Goal: Task Accomplishment & Management: Complete application form

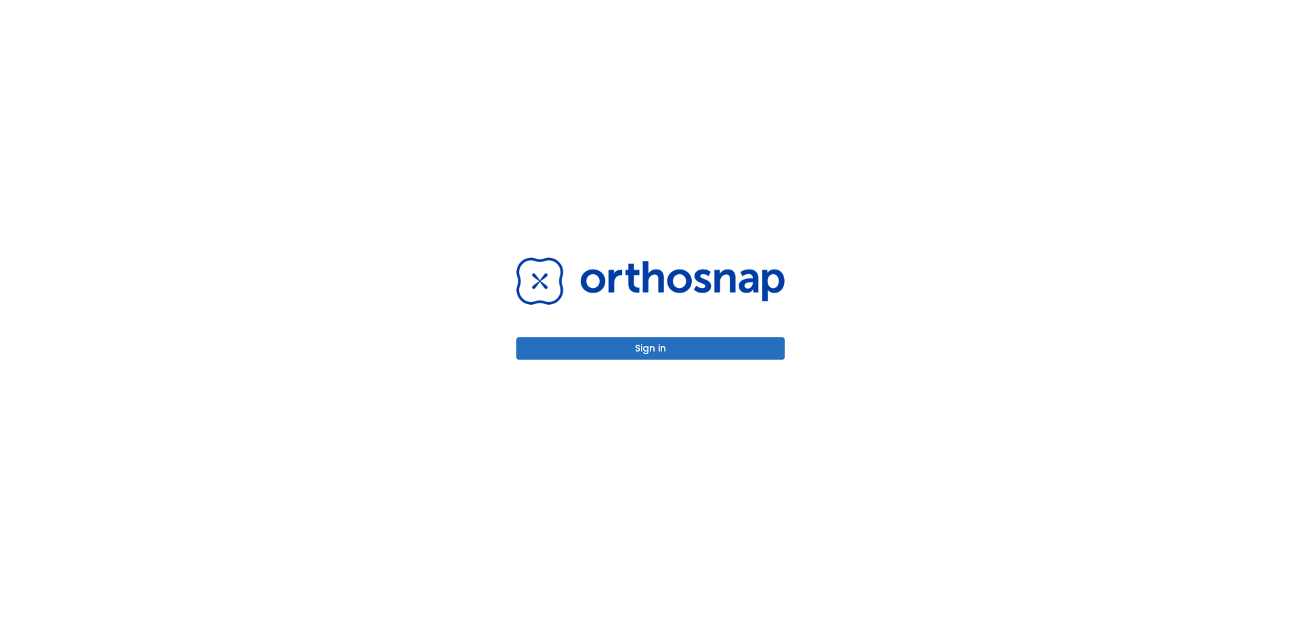
click at [641, 351] on button "Sign in" at bounding box center [650, 348] width 268 height 22
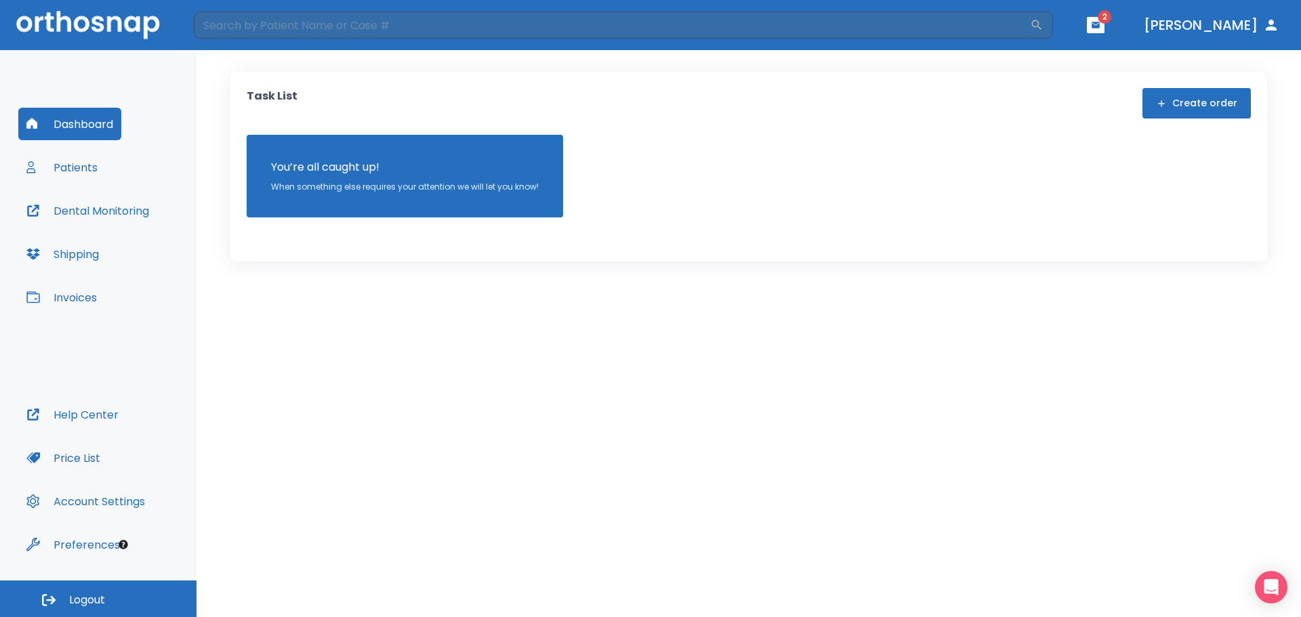
click at [77, 165] on button "Patients" at bounding box center [61, 167] width 87 height 33
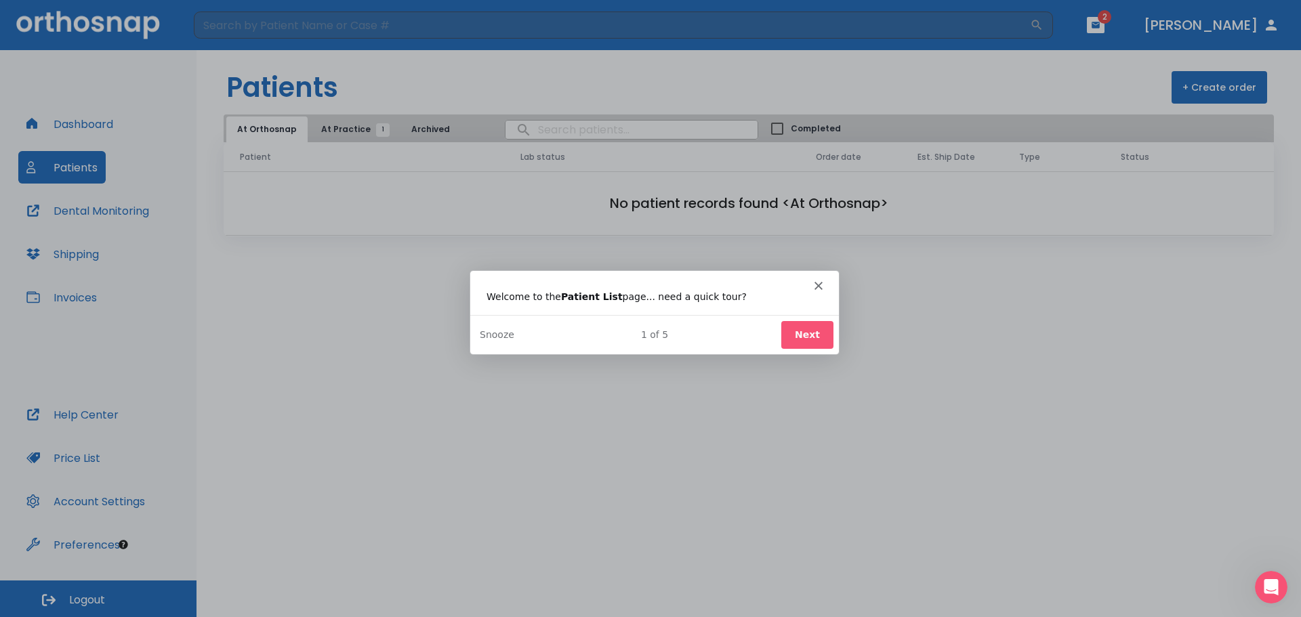
click at [807, 339] on button "Next" at bounding box center [806, 334] width 52 height 28
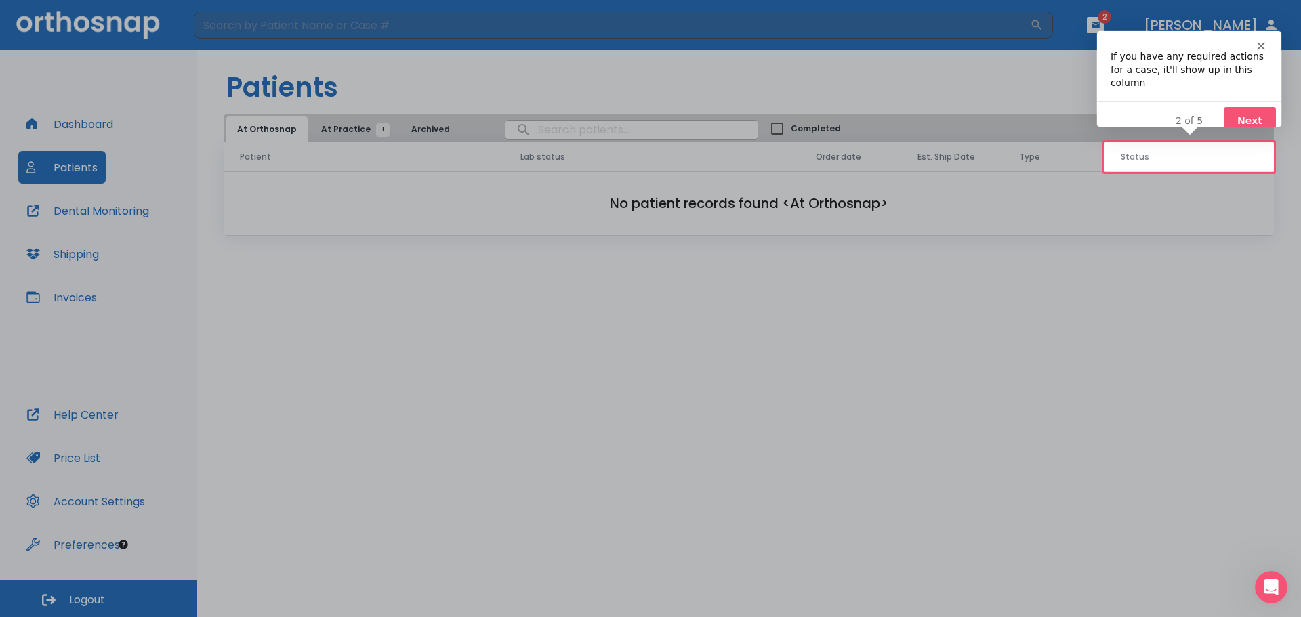
click at [1249, 106] on button "Next" at bounding box center [1249, 120] width 52 height 28
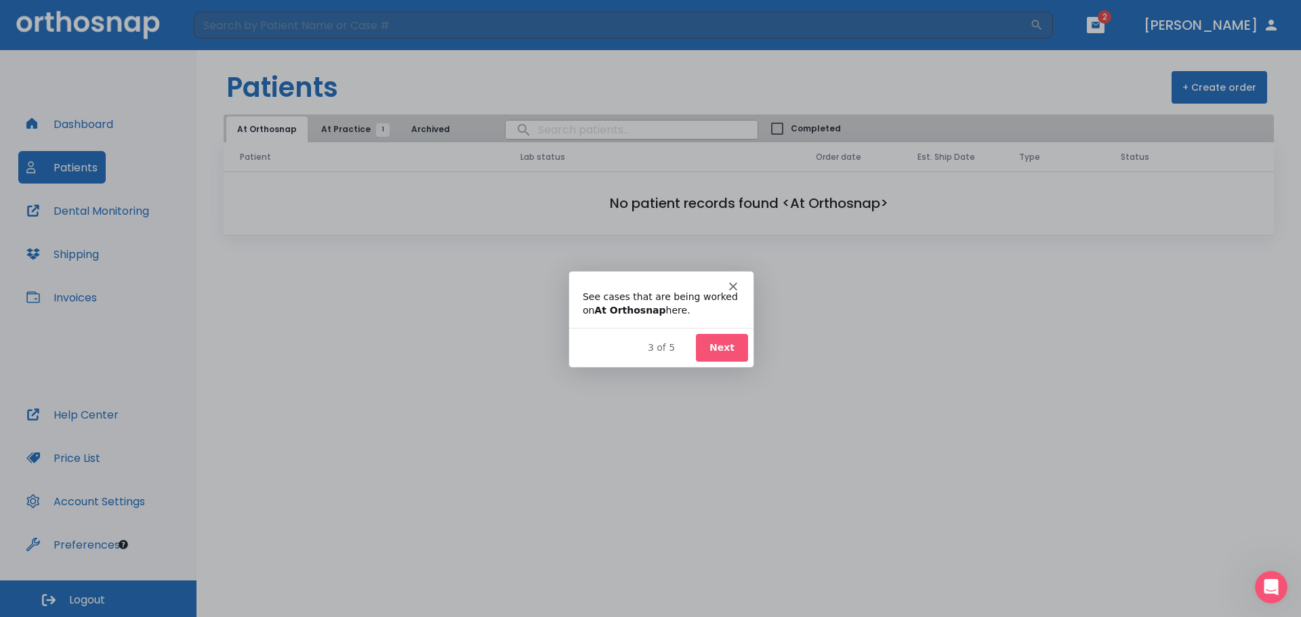
click at [730, 342] on button "Next" at bounding box center [721, 347] width 52 height 28
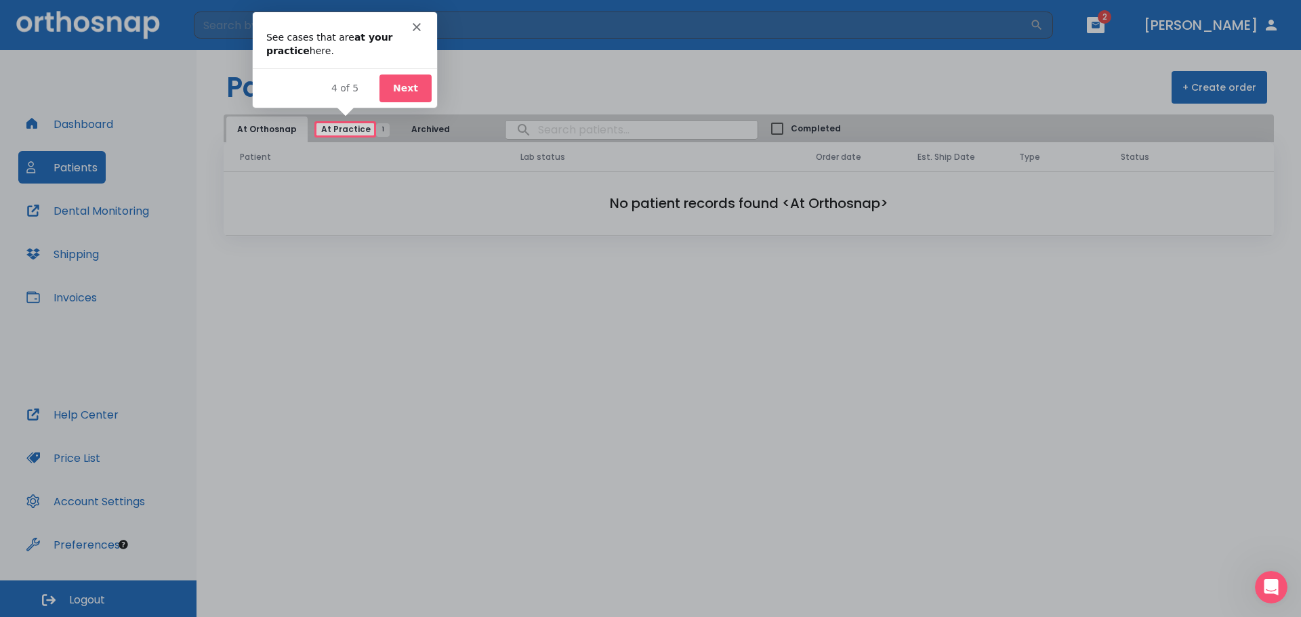
click at [338, 123] on div "Product tour overlay" at bounding box center [650, 308] width 1301 height 617
click at [395, 90] on button "Next" at bounding box center [405, 88] width 52 height 28
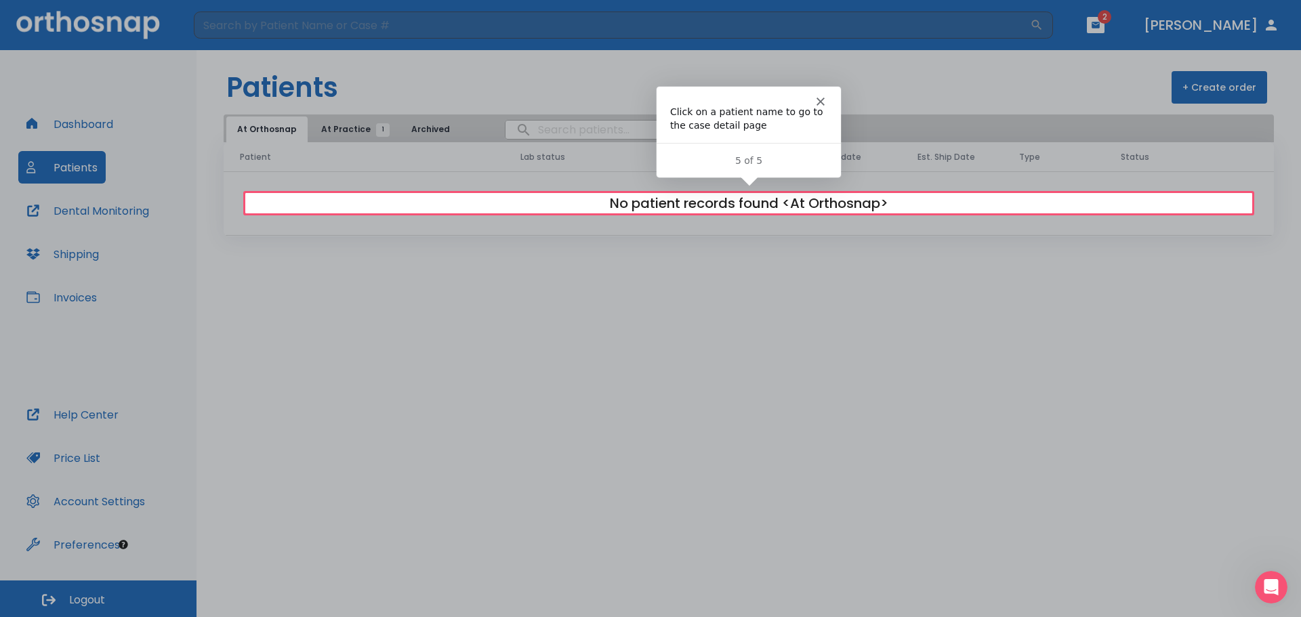
click at [605, 264] on div at bounding box center [650, 415] width 1301 height 404
click at [776, 196] on h2 "No patient records found <At Orthosnap>" at bounding box center [748, 203] width 1007 height 20
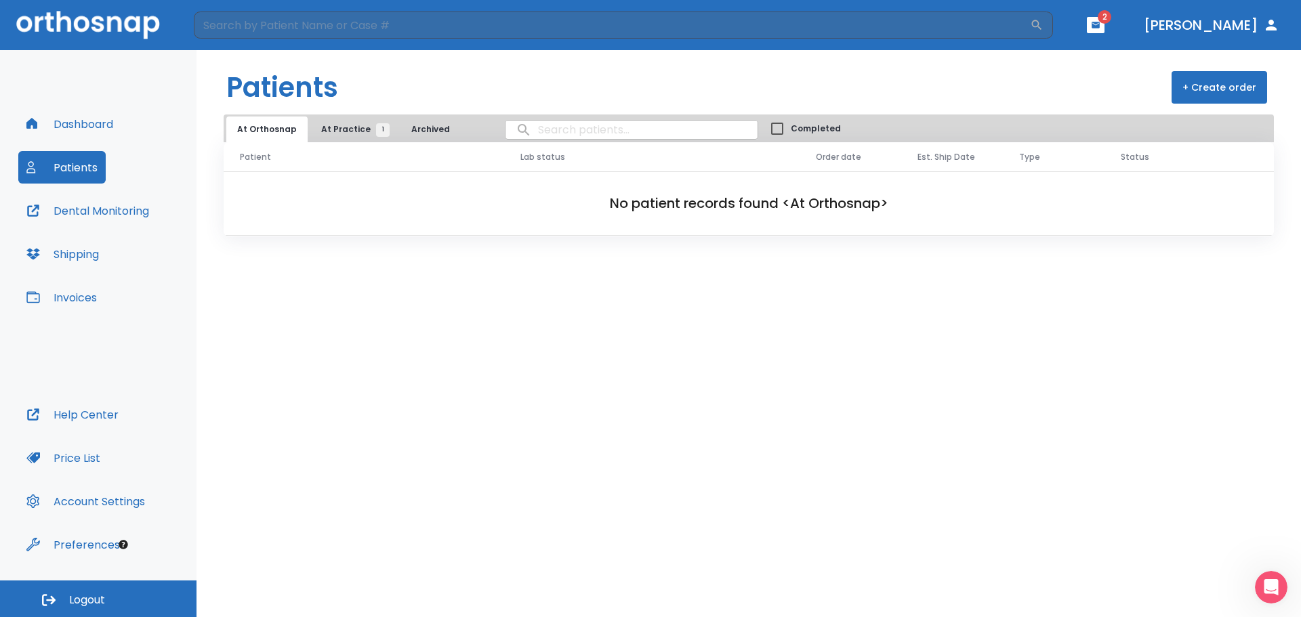
click at [352, 127] on span "At Practice 1" at bounding box center [352, 129] width 62 height 12
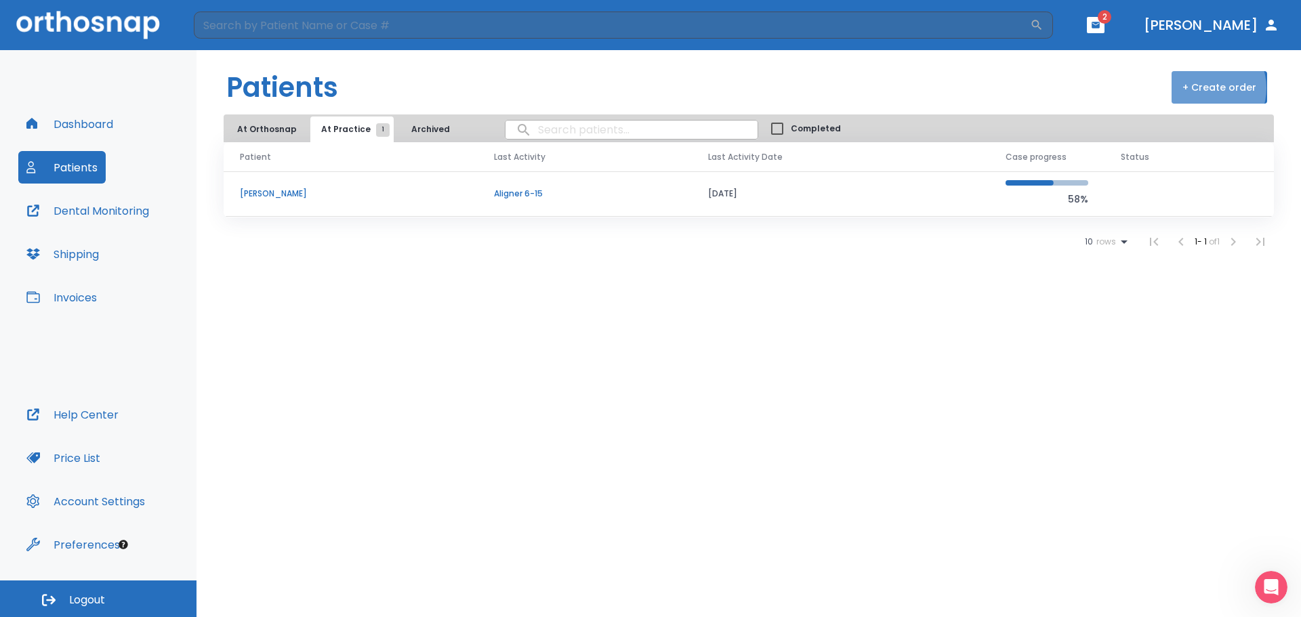
click at [1208, 88] on button "+ Create order" at bounding box center [1219, 87] width 96 height 33
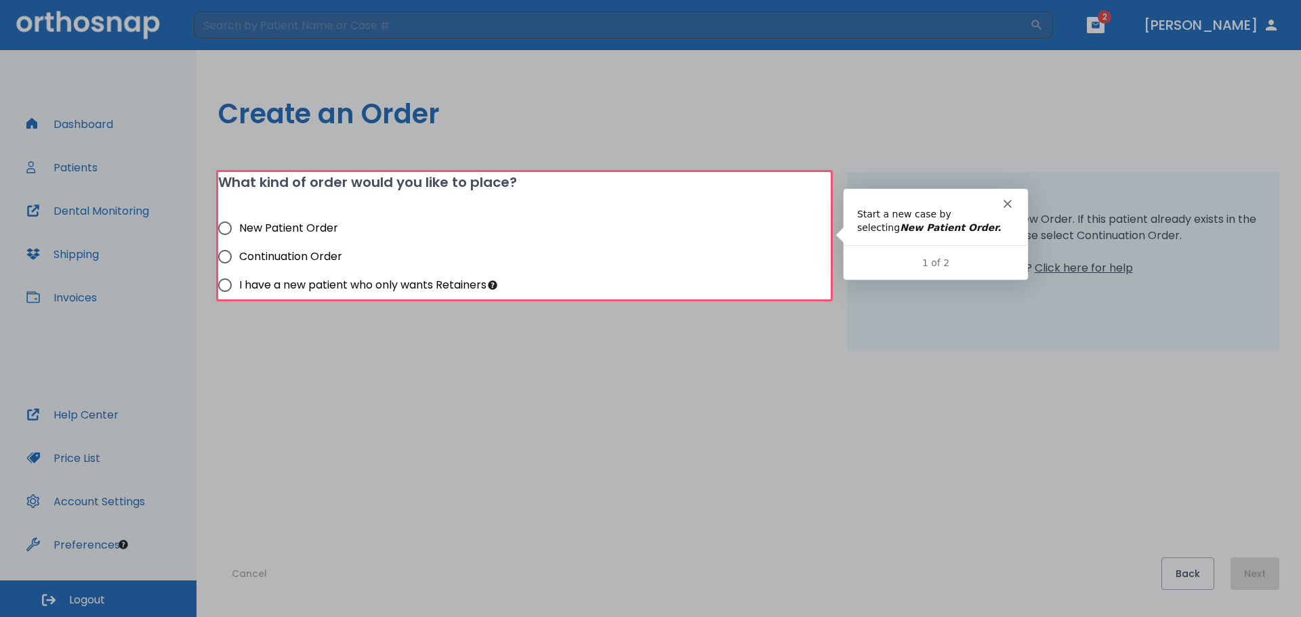
click at [224, 228] on input "New Patient Order" at bounding box center [225, 228] width 28 height 28
radio input "true"
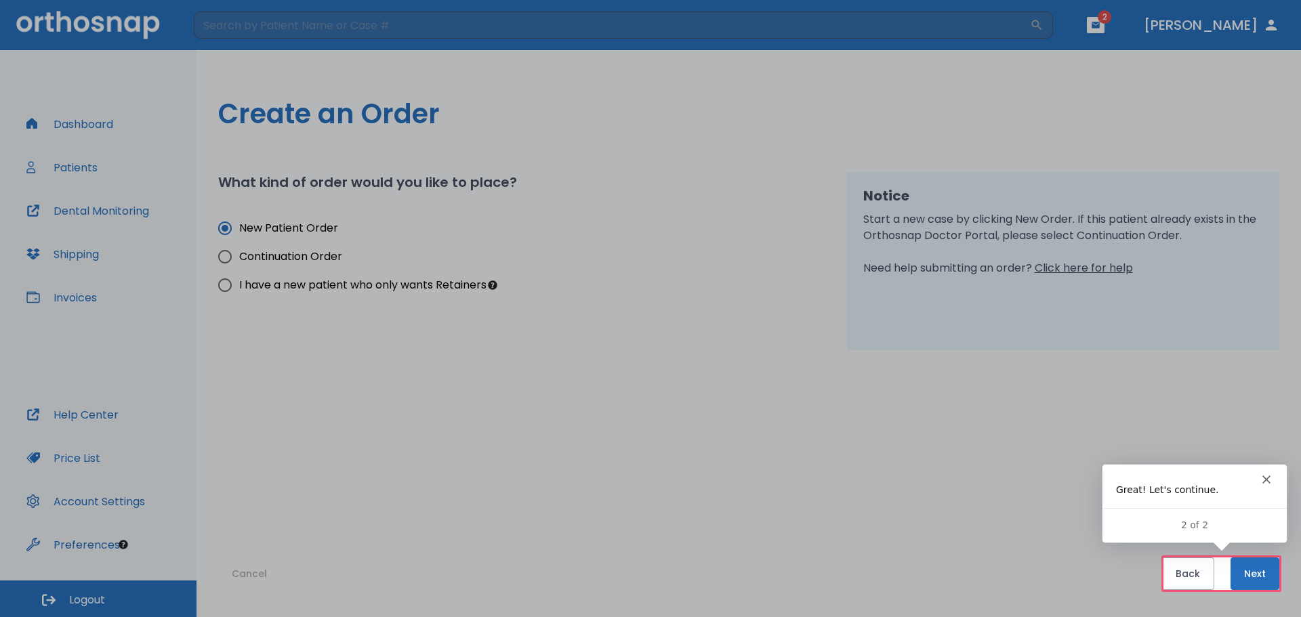
click at [1253, 568] on button "Next" at bounding box center [1254, 573] width 49 height 33
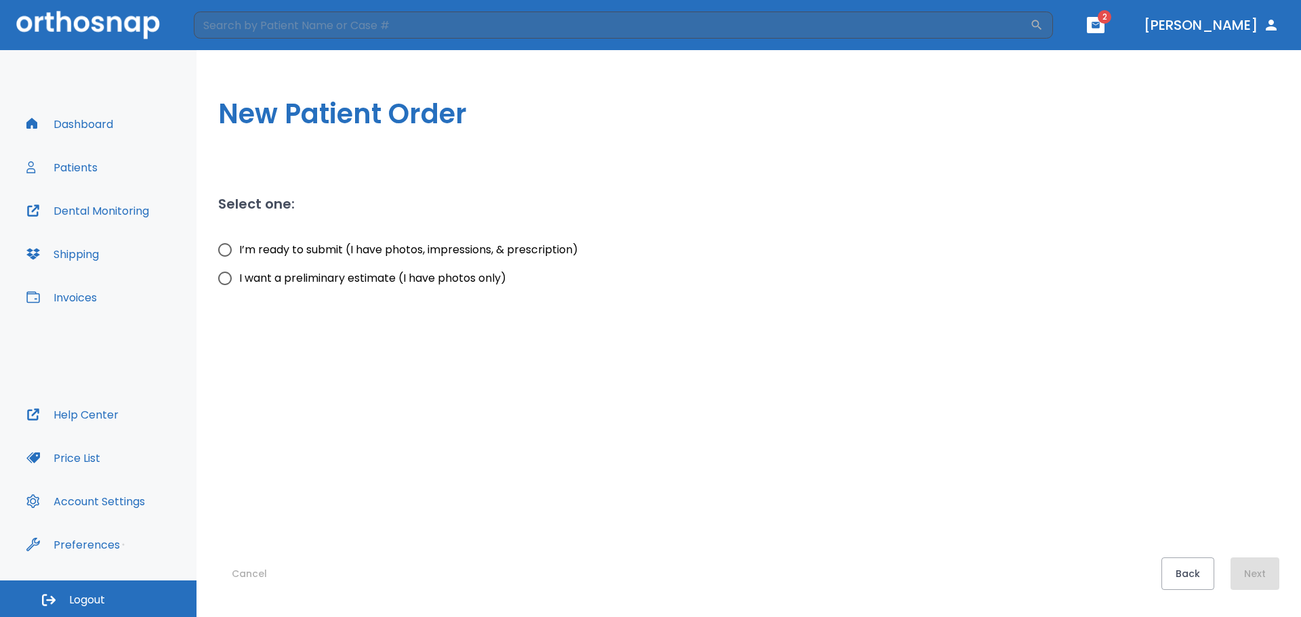
click at [336, 254] on span "I’m ready to submit (I have photos, impressions, & prescription)" at bounding box center [408, 250] width 339 height 16
click at [239, 254] on input "I’m ready to submit (I have photos, impressions, & prescription)" at bounding box center [225, 250] width 28 height 28
radio input "true"
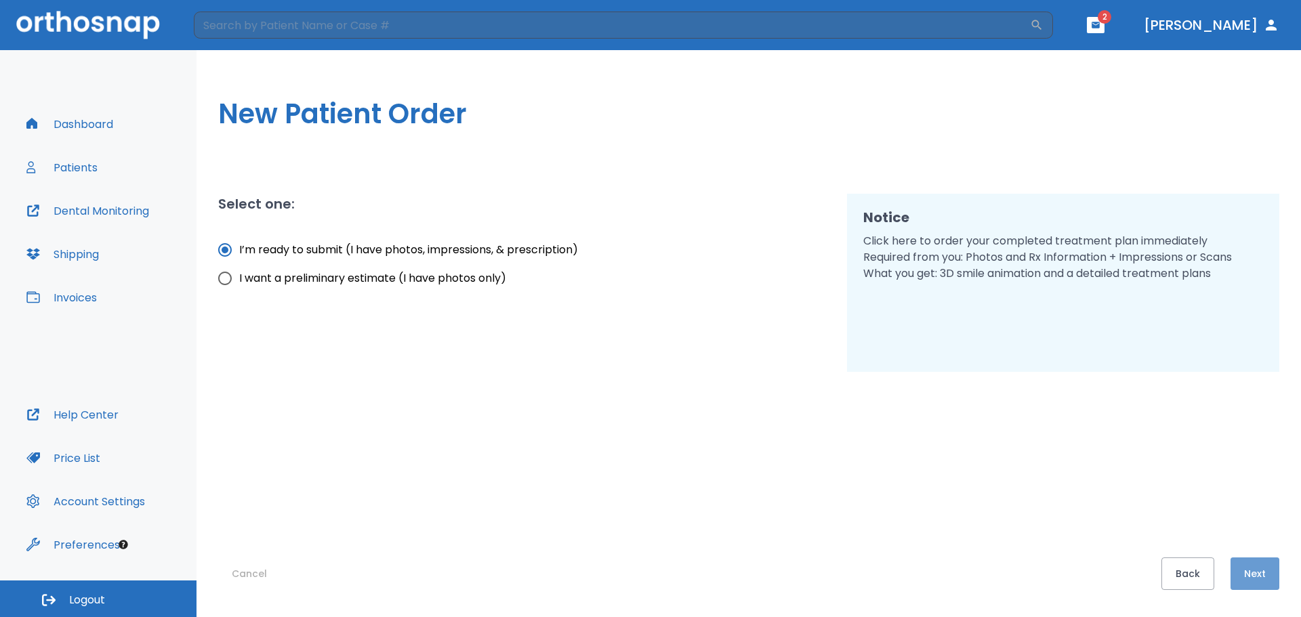
click at [1239, 561] on button "Next" at bounding box center [1254, 573] width 49 height 33
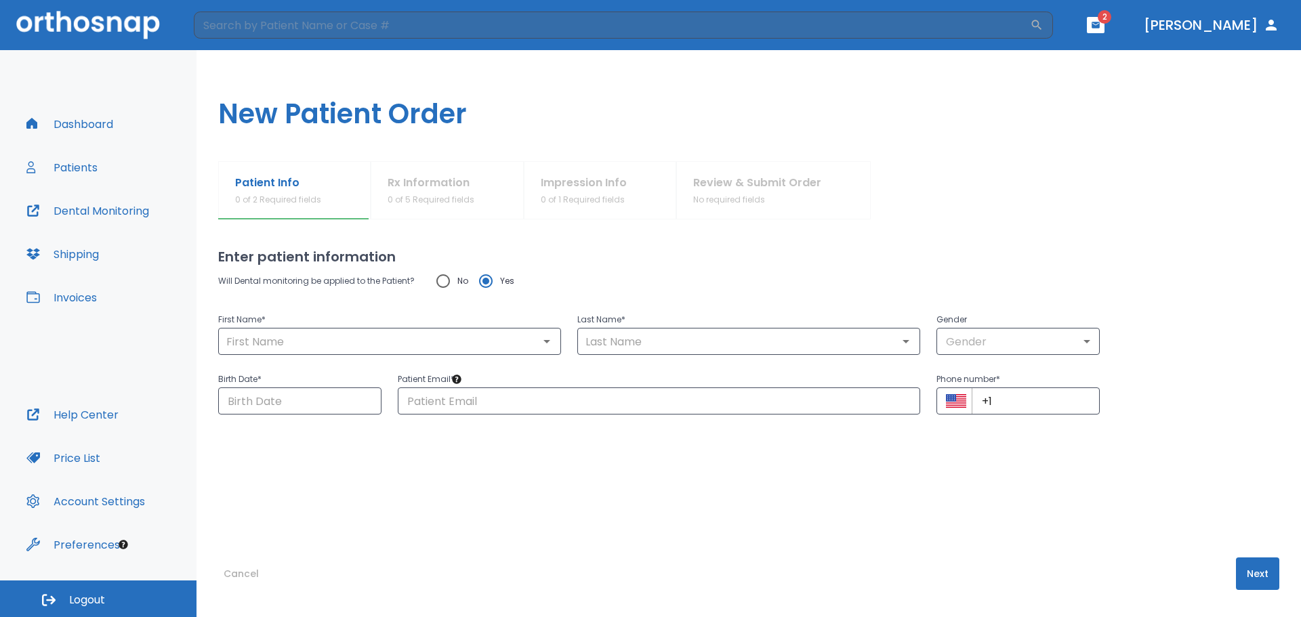
click at [444, 174] on div "Patient Info 0 of 2 Required fields Rx Information 0 of 5 Required fields Impre…" at bounding box center [748, 190] width 1061 height 58
click at [352, 347] on input "text" at bounding box center [389, 341] width 335 height 19
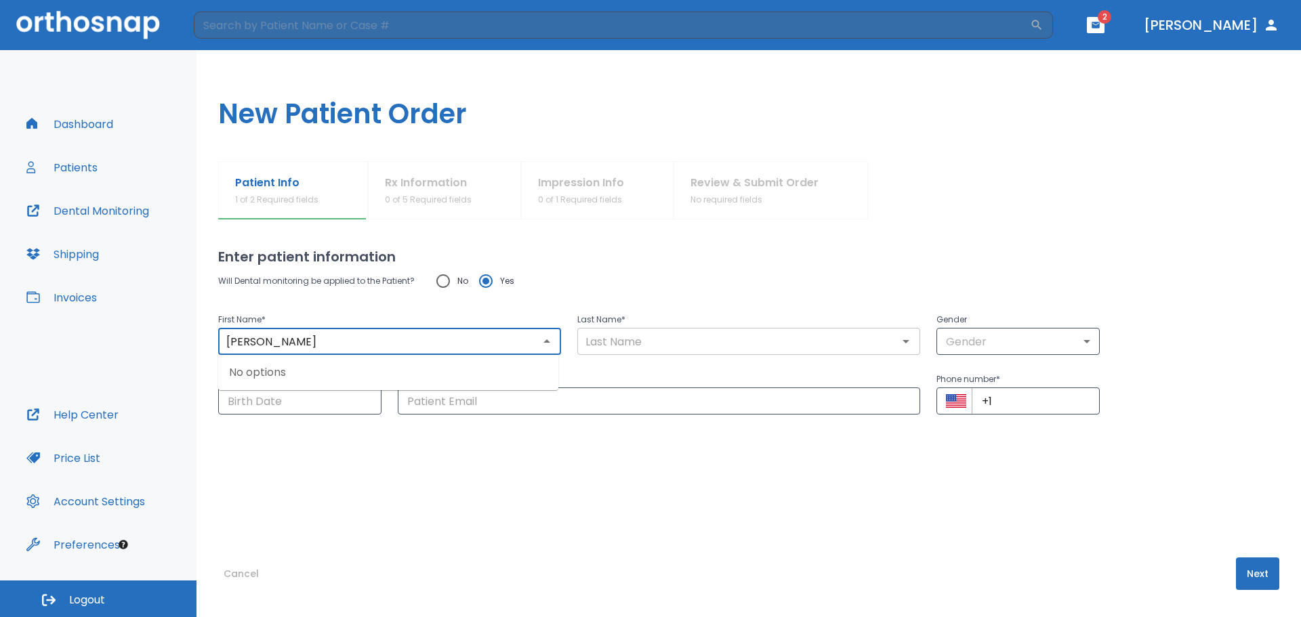
type input "[PERSON_NAME]"
click at [629, 343] on input "text" at bounding box center [748, 341] width 335 height 19
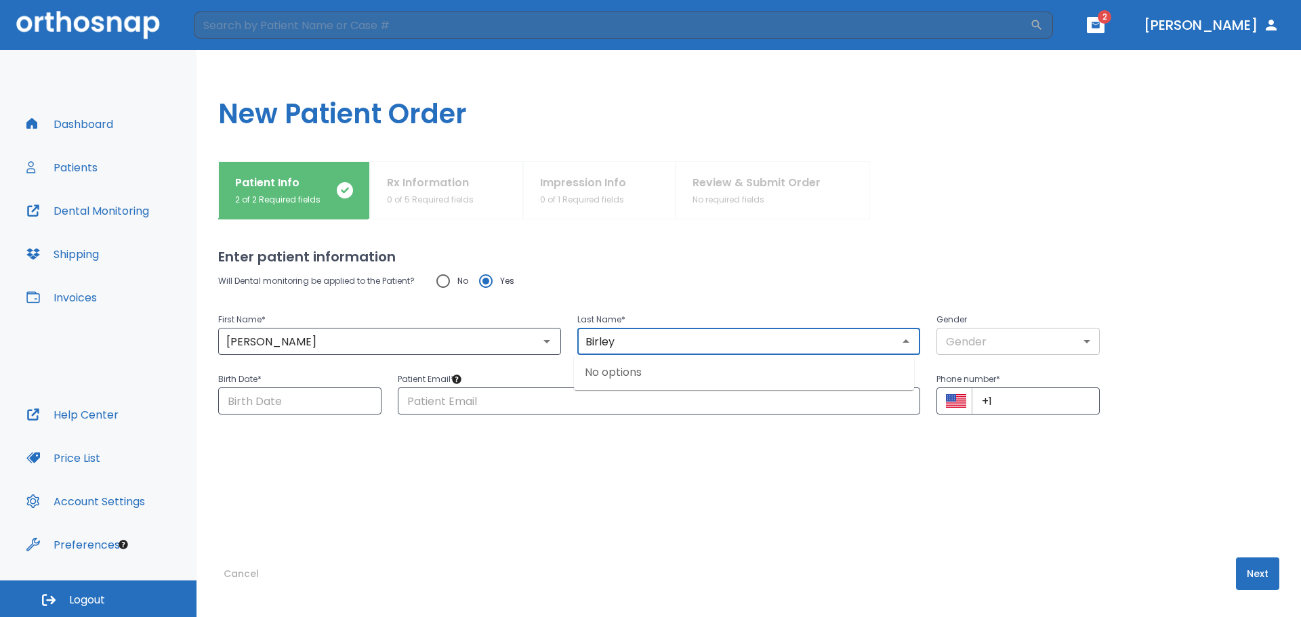
type input "Birley"
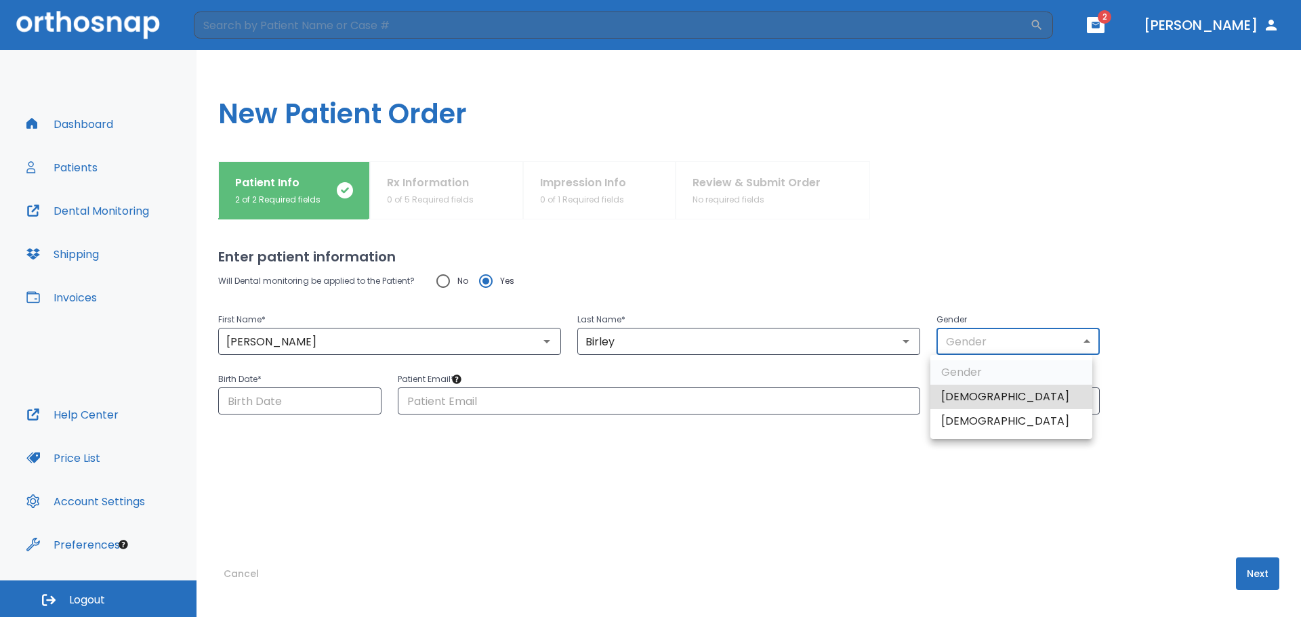
click at [1076, 340] on body "​ 2 [PERSON_NAME] Dashboard Patients Dental Monitoring Shipping Invoices Help C…" at bounding box center [650, 308] width 1301 height 617
click at [981, 398] on li "[DEMOGRAPHIC_DATA]" at bounding box center [1011, 397] width 162 height 24
type input "1"
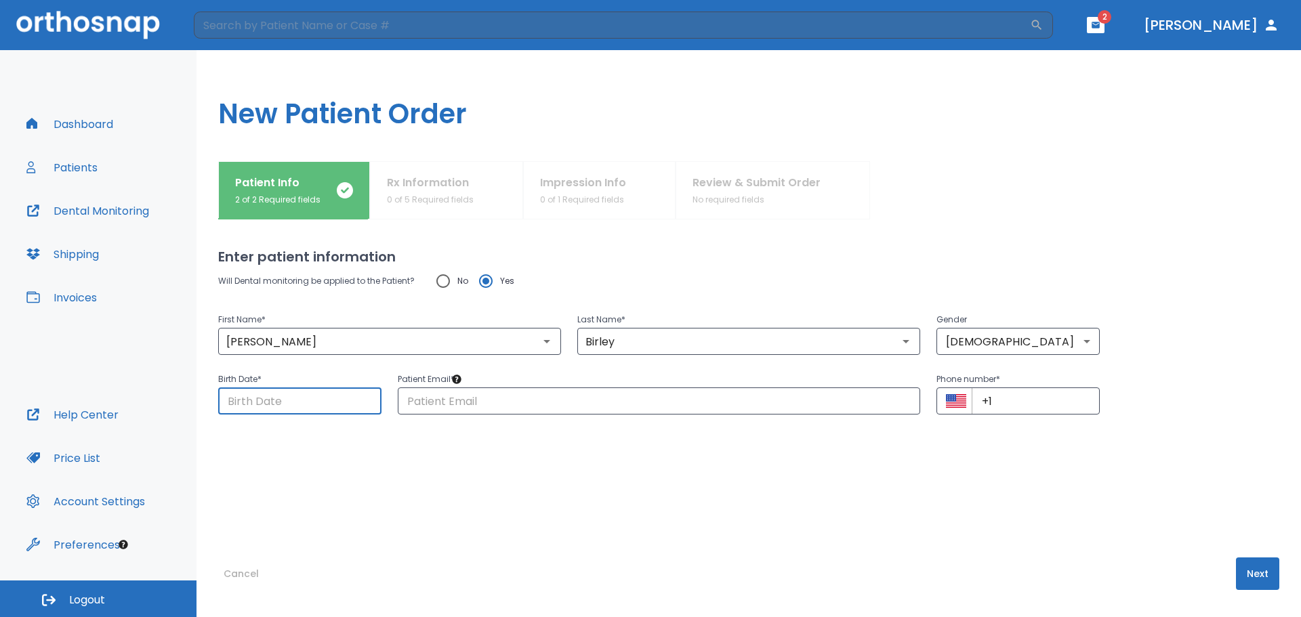
click at [314, 400] on input "Choose date" at bounding box center [299, 400] width 163 height 27
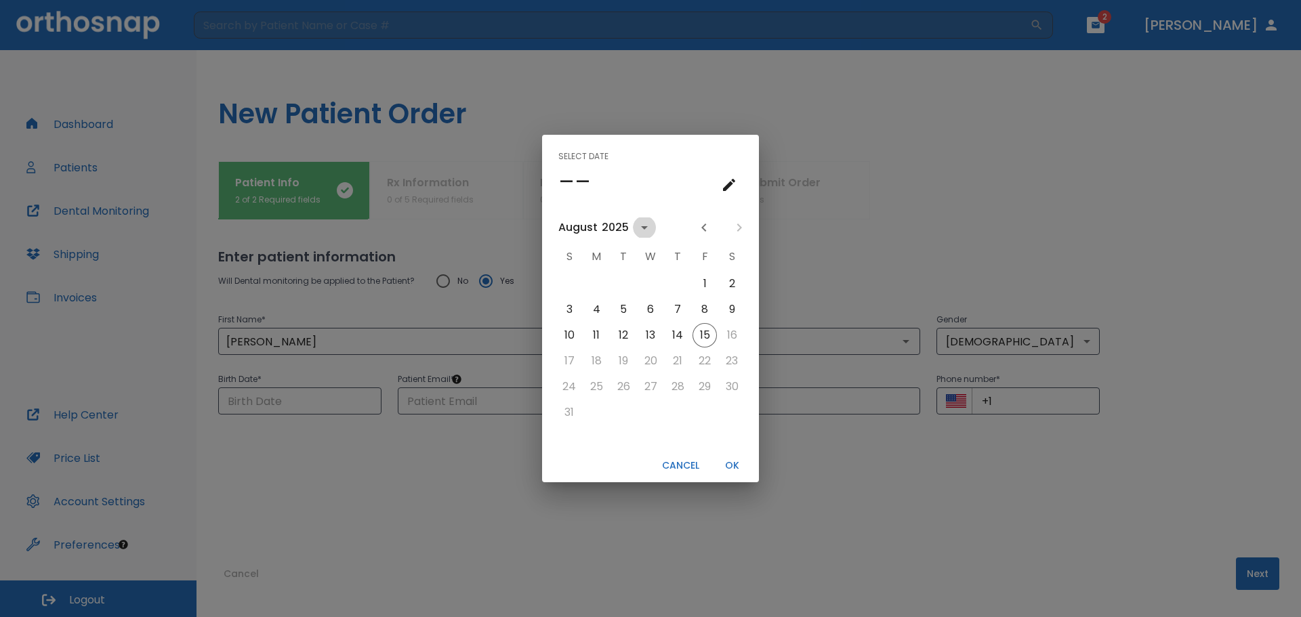
click at [646, 226] on icon "calendar view is open, switch to year view" at bounding box center [644, 227] width 7 height 3
click at [708, 268] on button "2001" at bounding box center [720, 267] width 49 height 24
click at [638, 232] on icon "calendar view is open, switch to year view" at bounding box center [641, 227] width 16 height 16
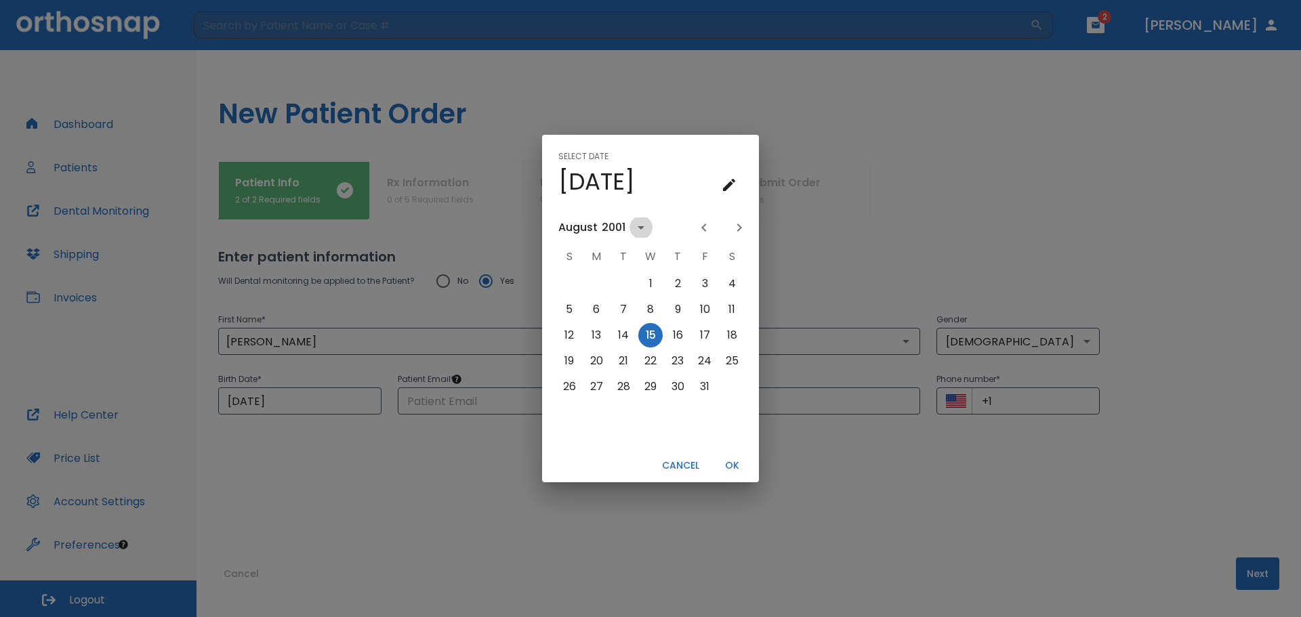
scroll to position [1077, 0]
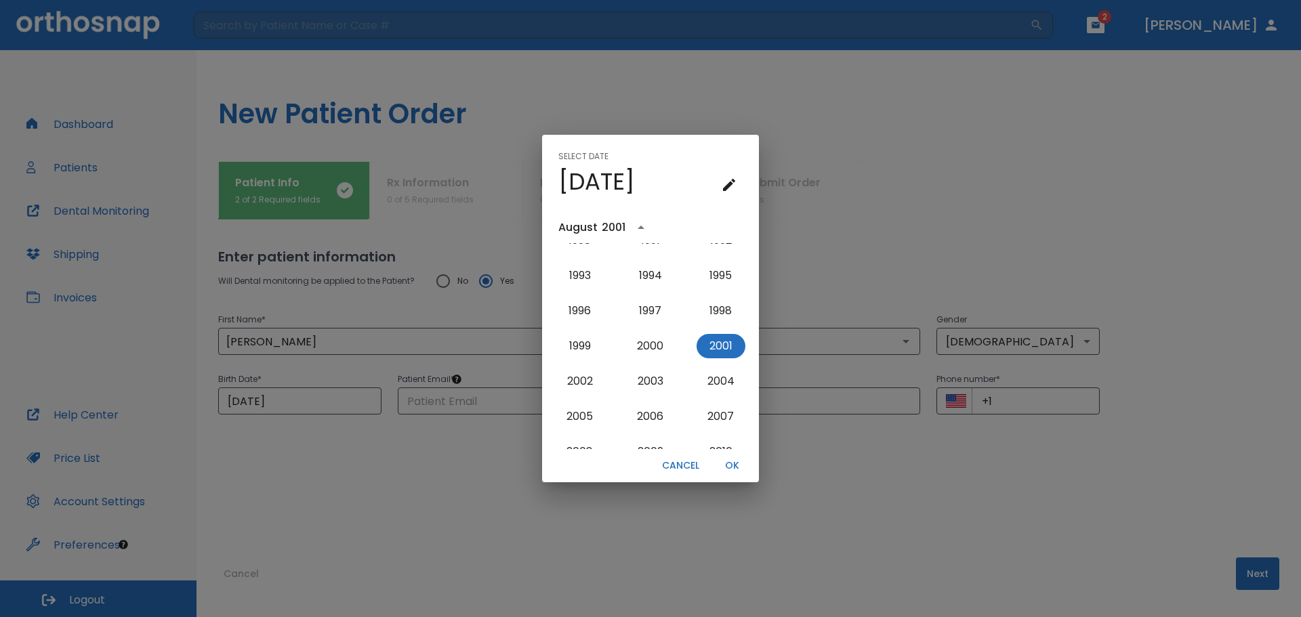
click at [640, 228] on icon "year view is open, switch to calendar view" at bounding box center [640, 227] width 7 height 3
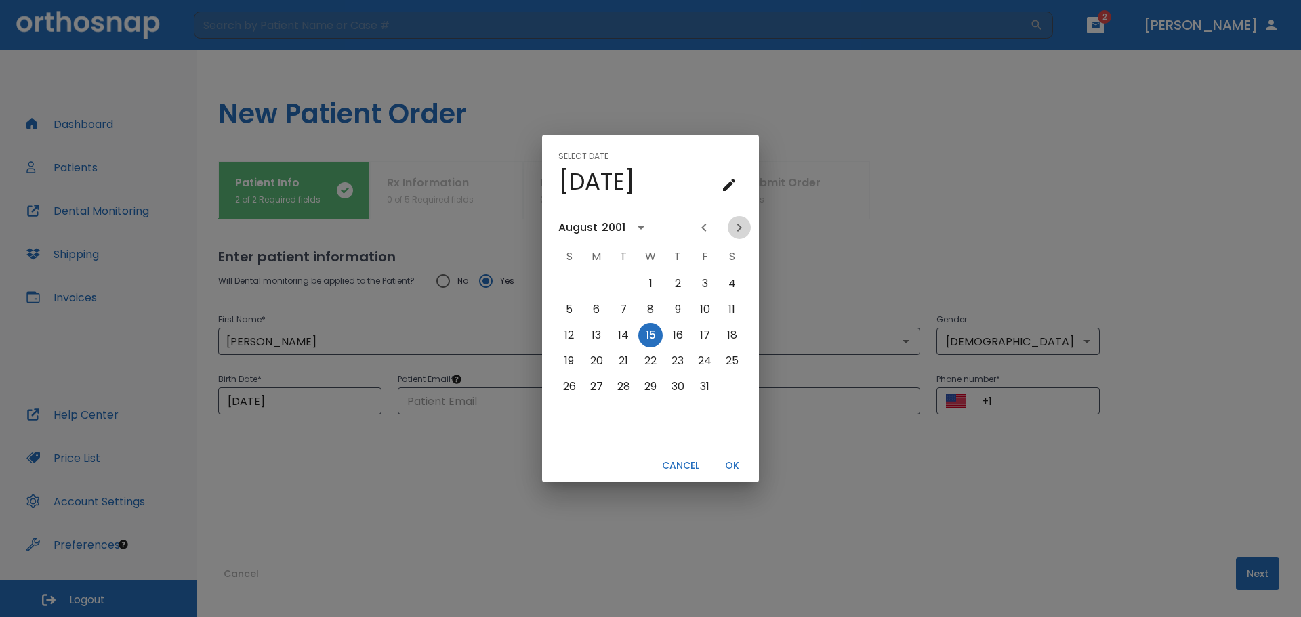
click at [738, 227] on icon "Next month" at bounding box center [739, 227] width 16 height 16
click at [624, 358] on button "18" at bounding box center [623, 361] width 24 height 24
type input "[DATE]"
click at [734, 463] on button "OK" at bounding box center [731, 466] width 43 height 22
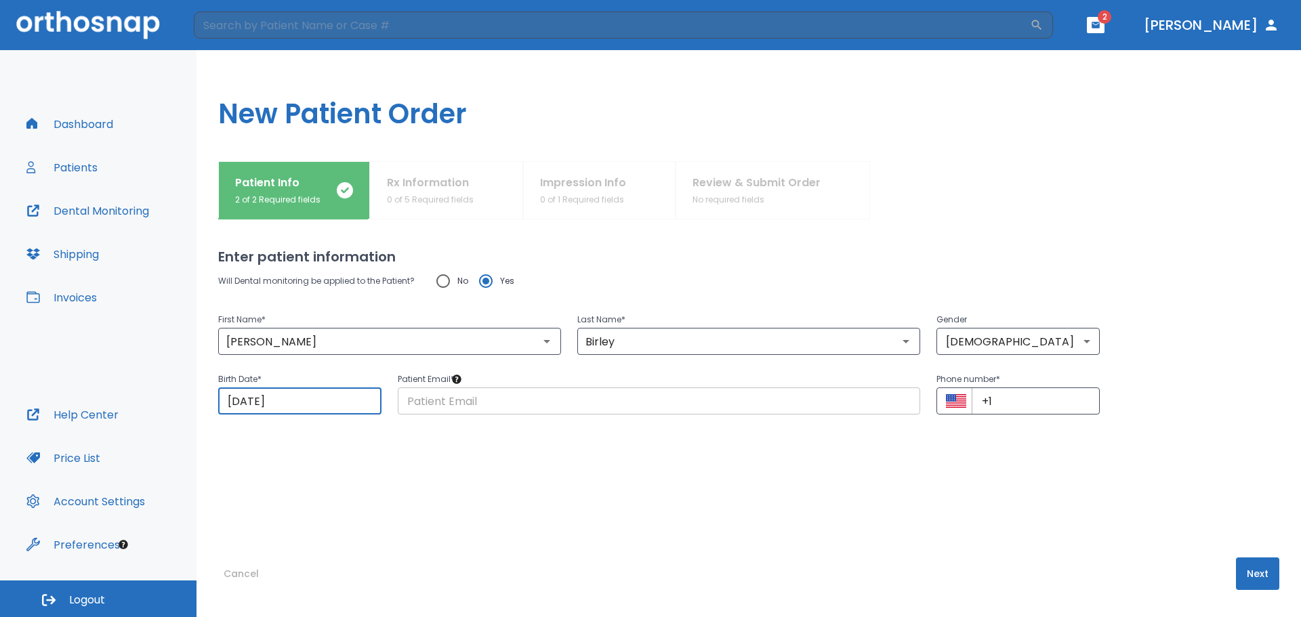
click at [557, 400] on input "text" at bounding box center [659, 400] width 522 height 27
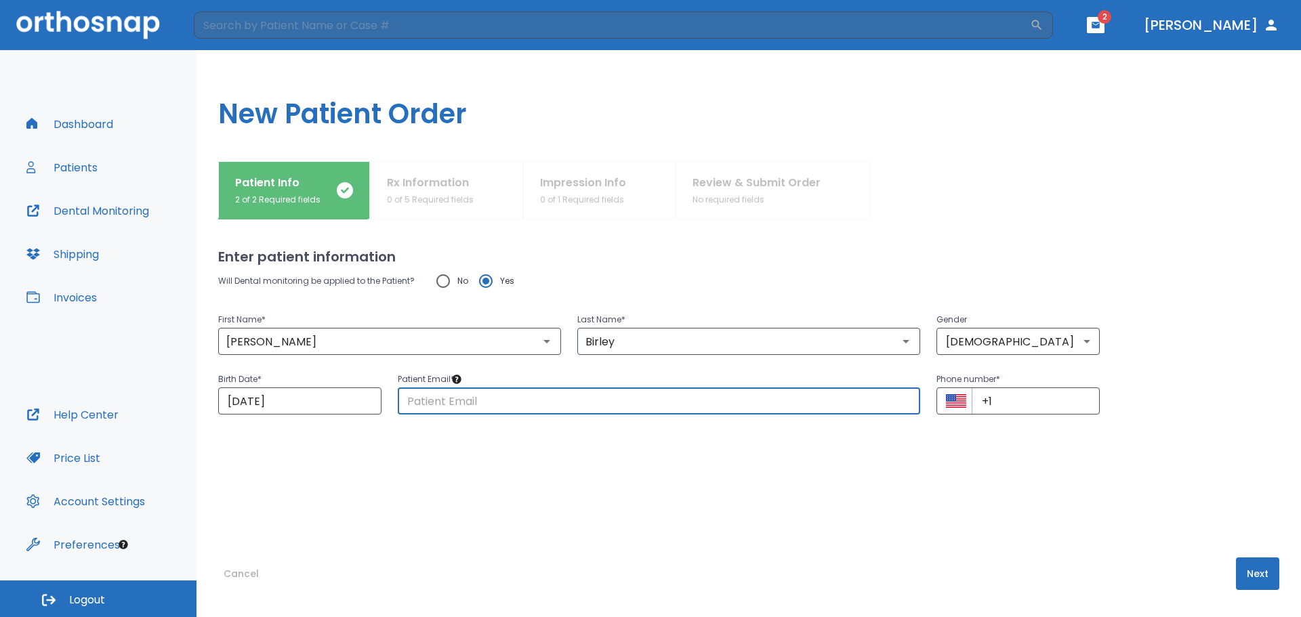
paste input "[EMAIL_ADDRESS][DOMAIN_NAME]"
type input "[EMAIL_ADDRESS][DOMAIN_NAME]"
paste input "[PHONE_NUMBER]"
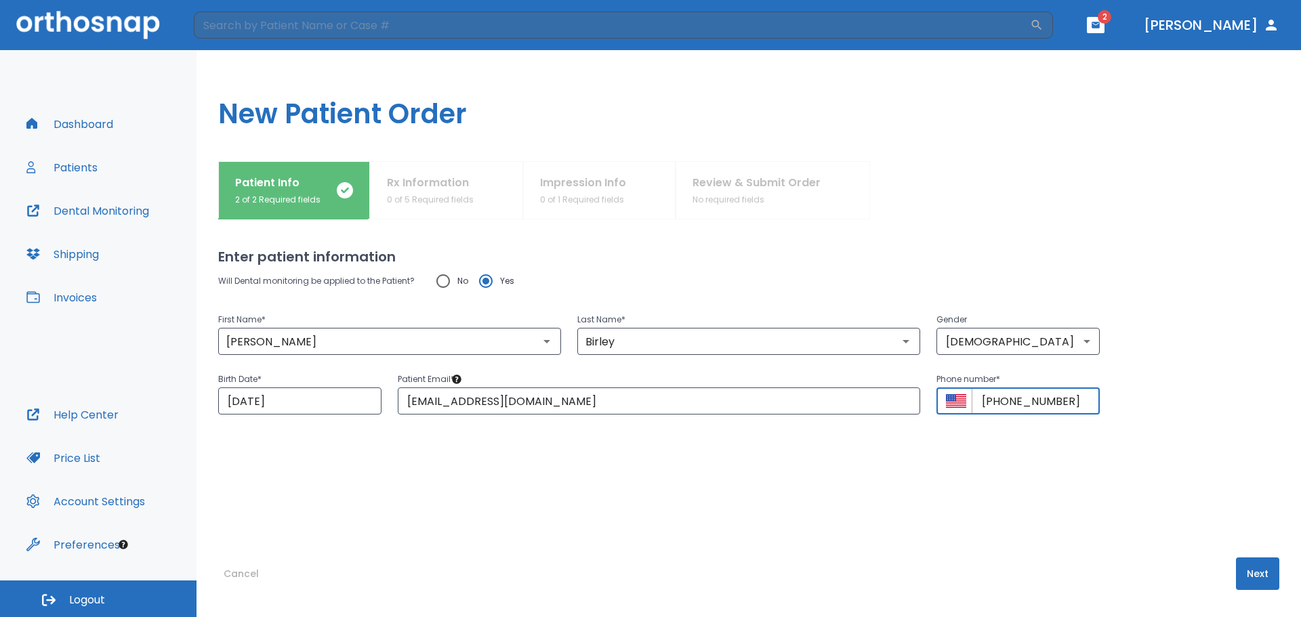
type input "[PHONE_NUMBER]"
click at [1252, 565] on button "Next" at bounding box center [1257, 573] width 43 height 33
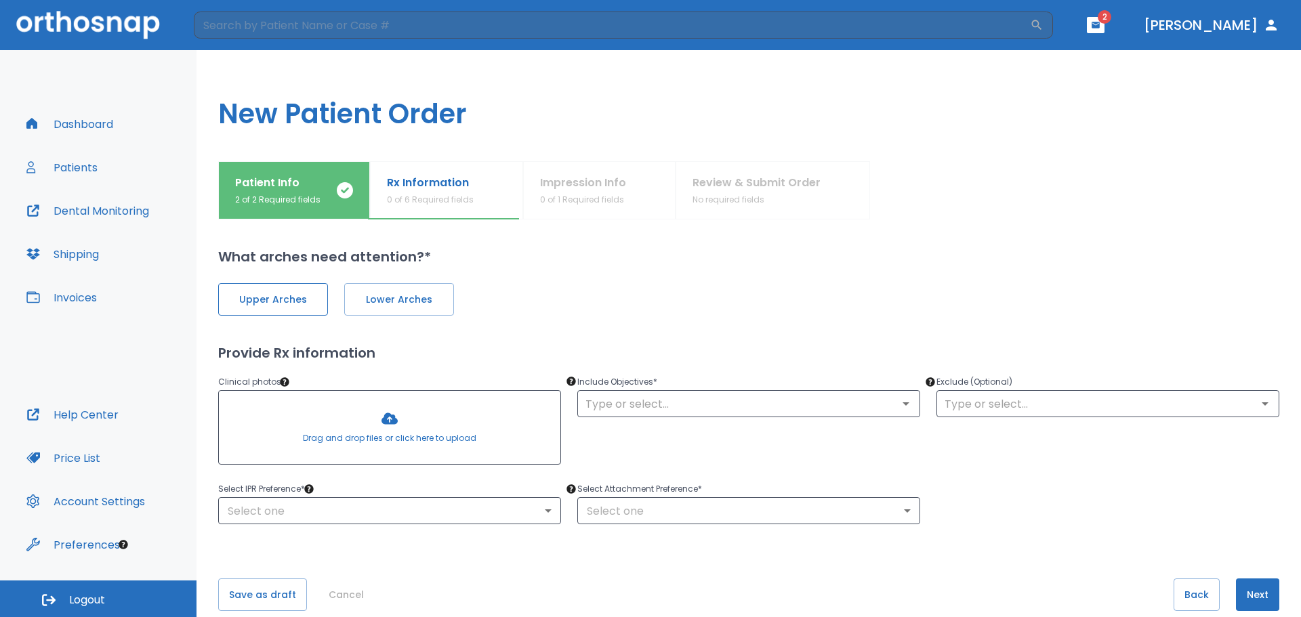
click at [280, 301] on span "Upper Arches" at bounding box center [272, 300] width 81 height 14
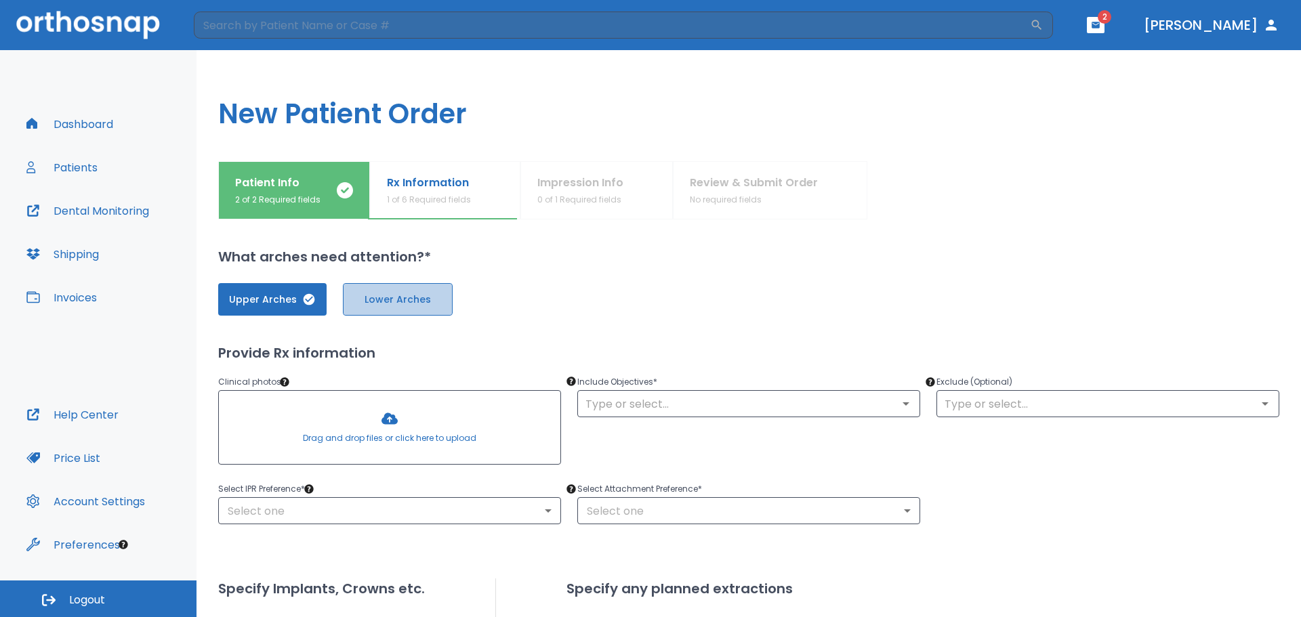
click at [390, 305] on span "Lower Arches" at bounding box center [397, 300] width 81 height 14
click at [429, 422] on div at bounding box center [389, 427] width 341 height 73
click at [318, 414] on div at bounding box center [389, 427] width 341 height 73
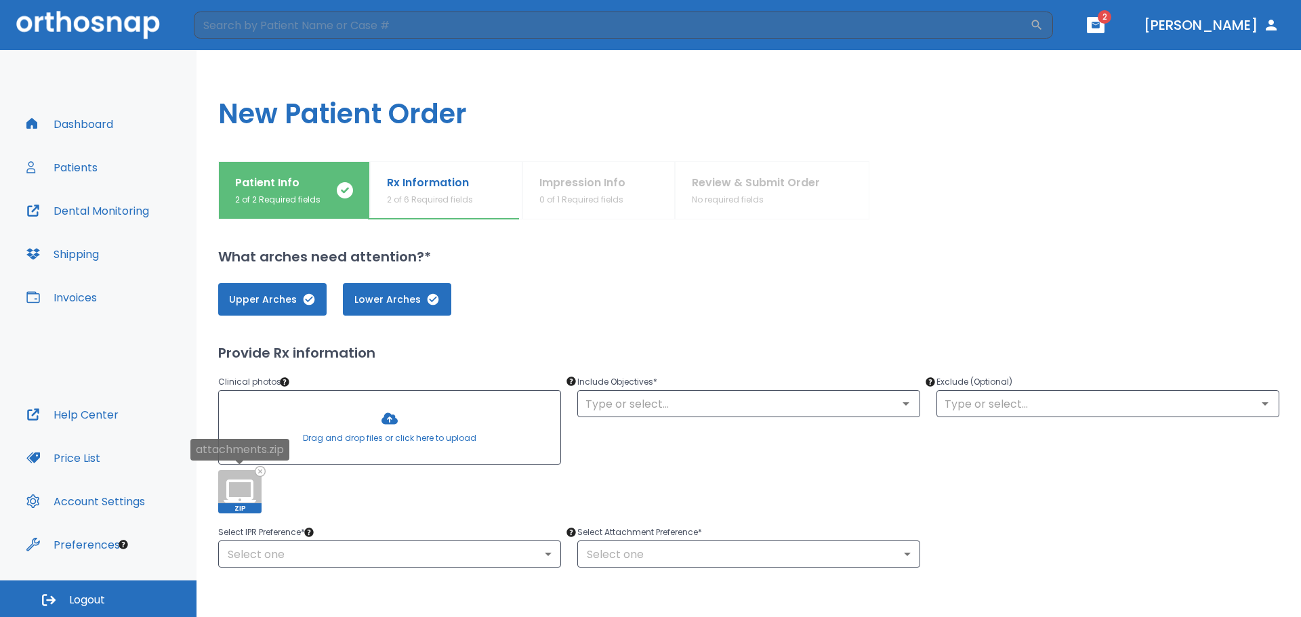
click at [251, 491] on icon at bounding box center [240, 491] width 33 height 23
click at [287, 495] on div "ZIP" at bounding box center [389, 491] width 343 height 43
click at [257, 473] on icon at bounding box center [259, 471] width 9 height 9
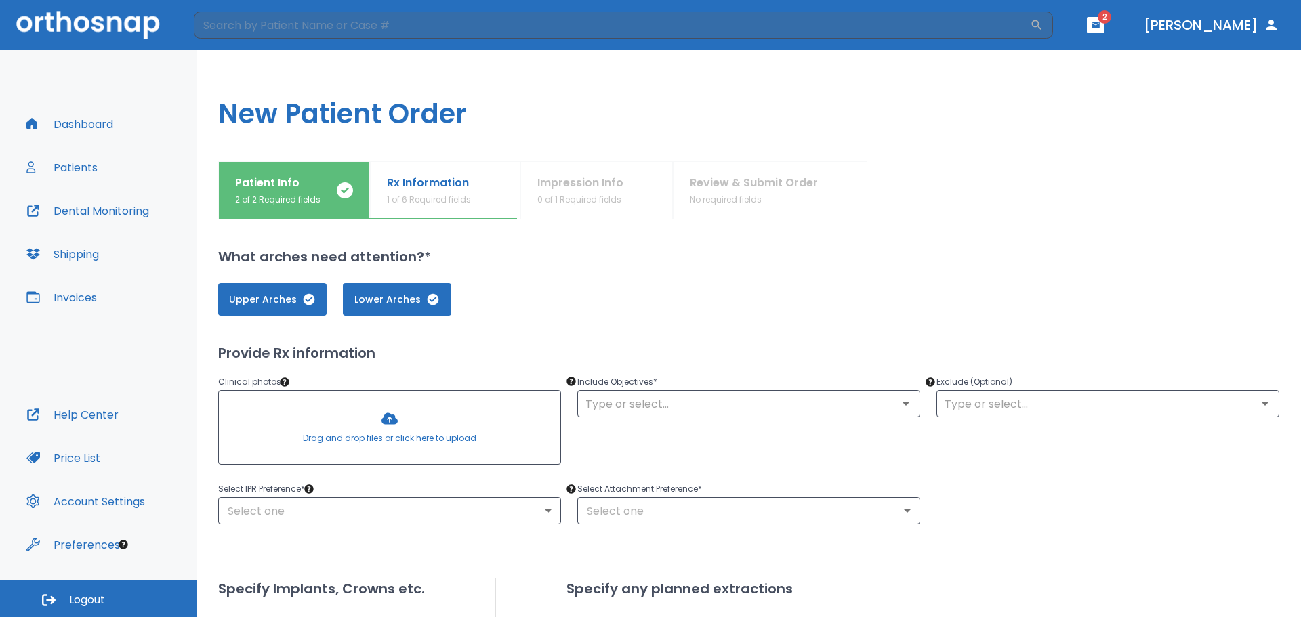
click at [486, 442] on div at bounding box center [389, 427] width 341 height 73
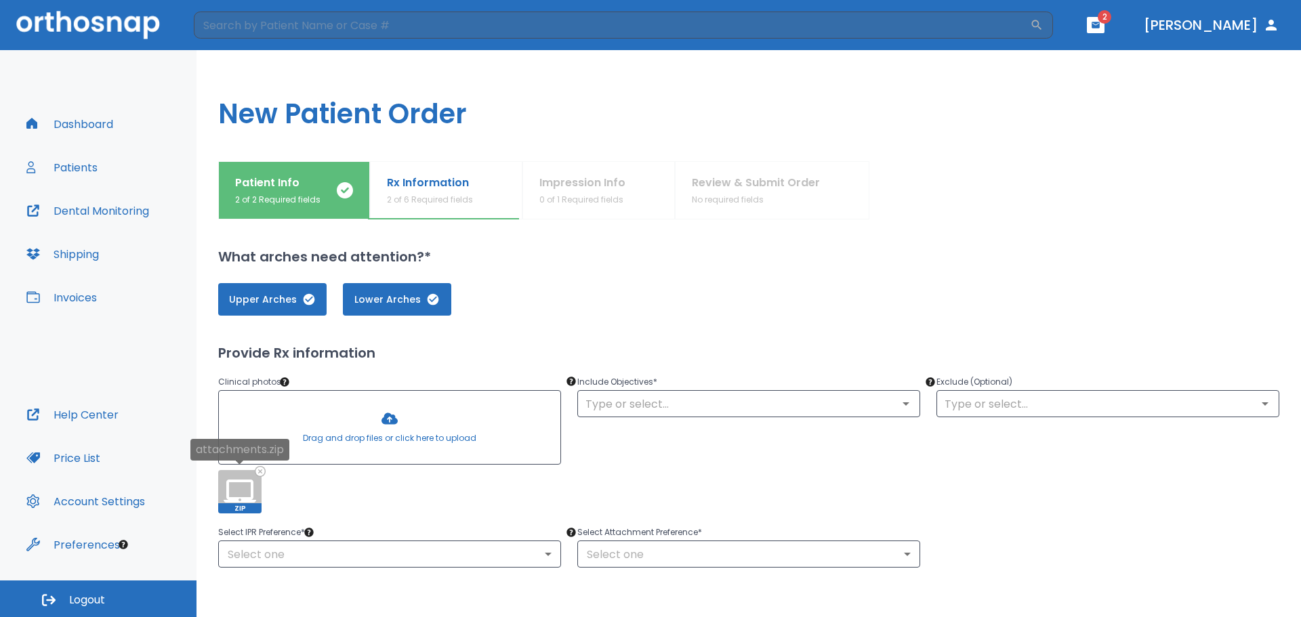
click at [228, 501] on icon at bounding box center [240, 491] width 33 height 23
drag, startPoint x: 228, startPoint y: 490, endPoint x: 257, endPoint y: 434, distance: 63.3
click at [257, 434] on div "Drag and drop files or click here to upload ZIP" at bounding box center [389, 451] width 343 height 123
click at [328, 438] on div at bounding box center [389, 427] width 341 height 73
click at [257, 474] on icon at bounding box center [259, 471] width 9 height 9
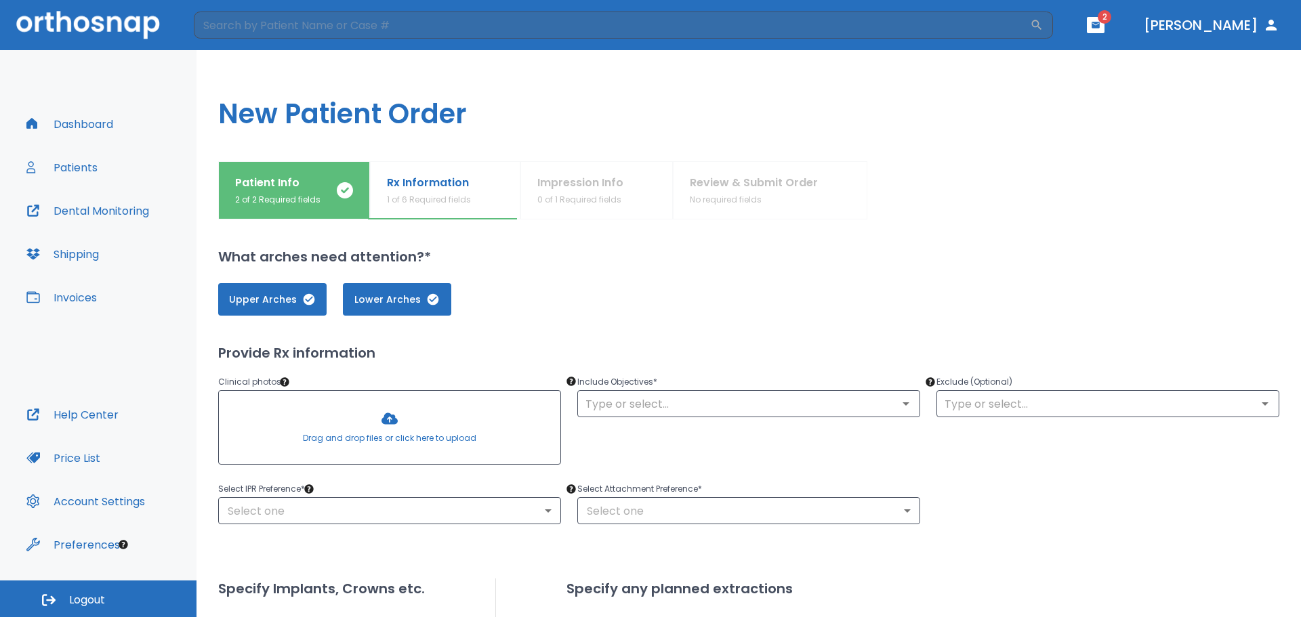
click at [339, 417] on div at bounding box center [389, 427] width 341 height 73
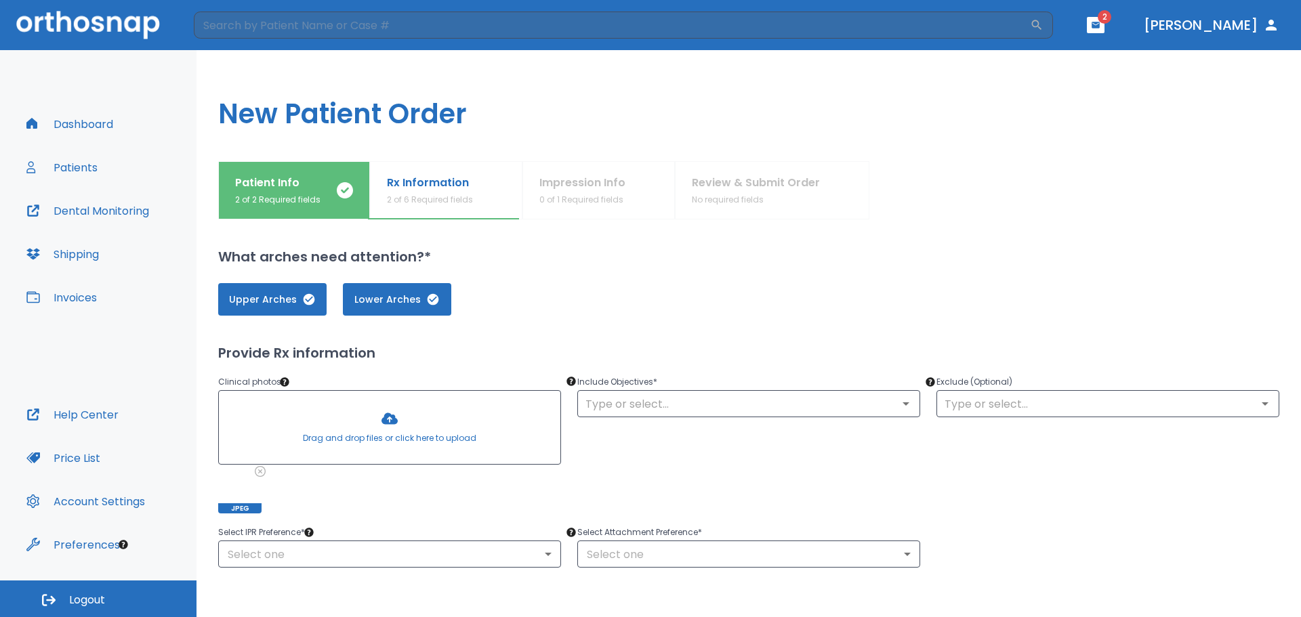
click at [359, 400] on div at bounding box center [389, 427] width 341 height 73
click at [904, 402] on icon "Open" at bounding box center [906, 404] width 16 height 16
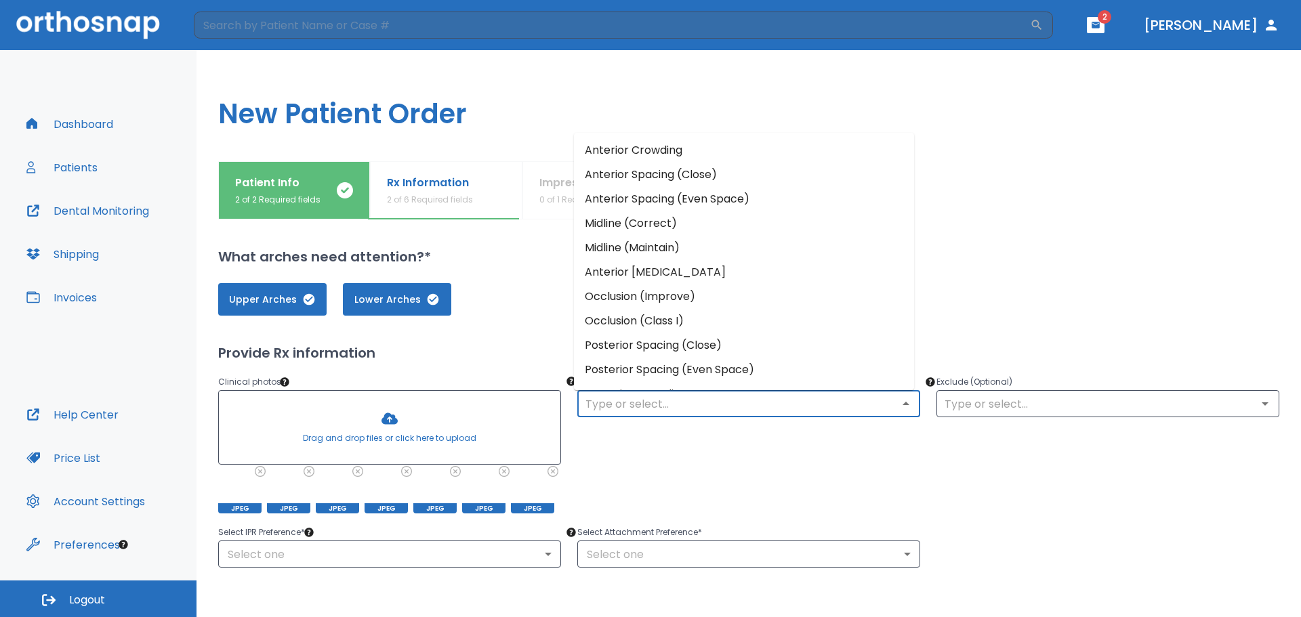
click at [670, 150] on li "Anterior Crowding" at bounding box center [744, 150] width 340 height 24
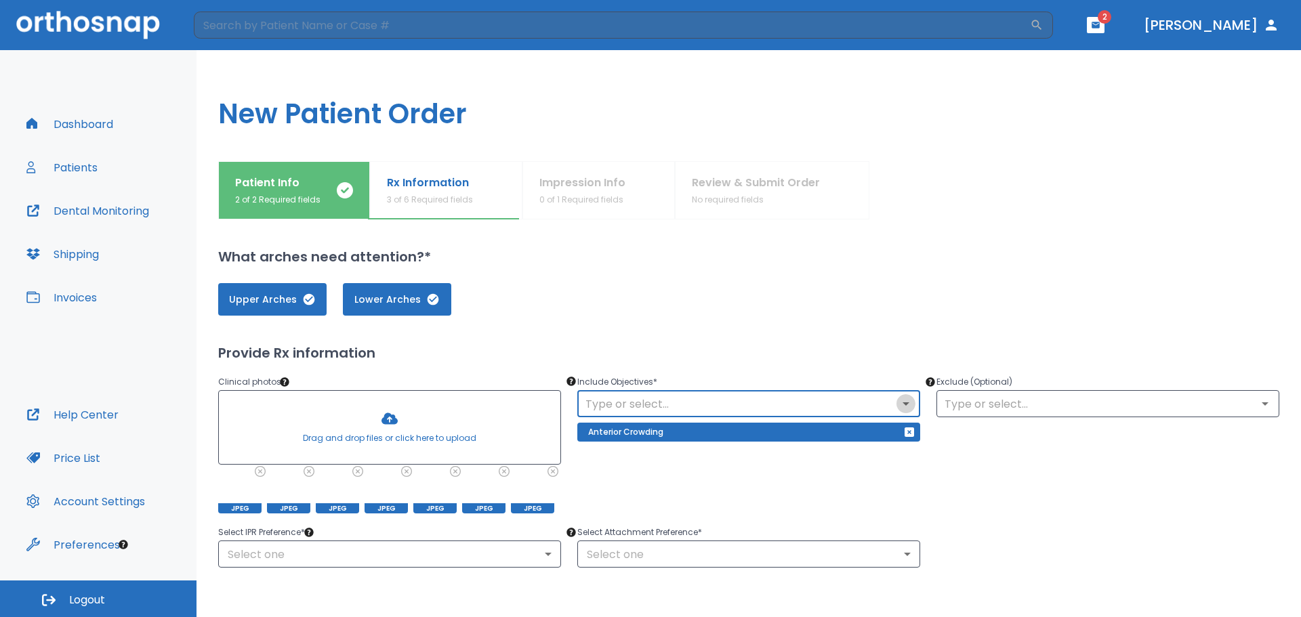
click at [902, 404] on icon "Open" at bounding box center [905, 403] width 7 height 3
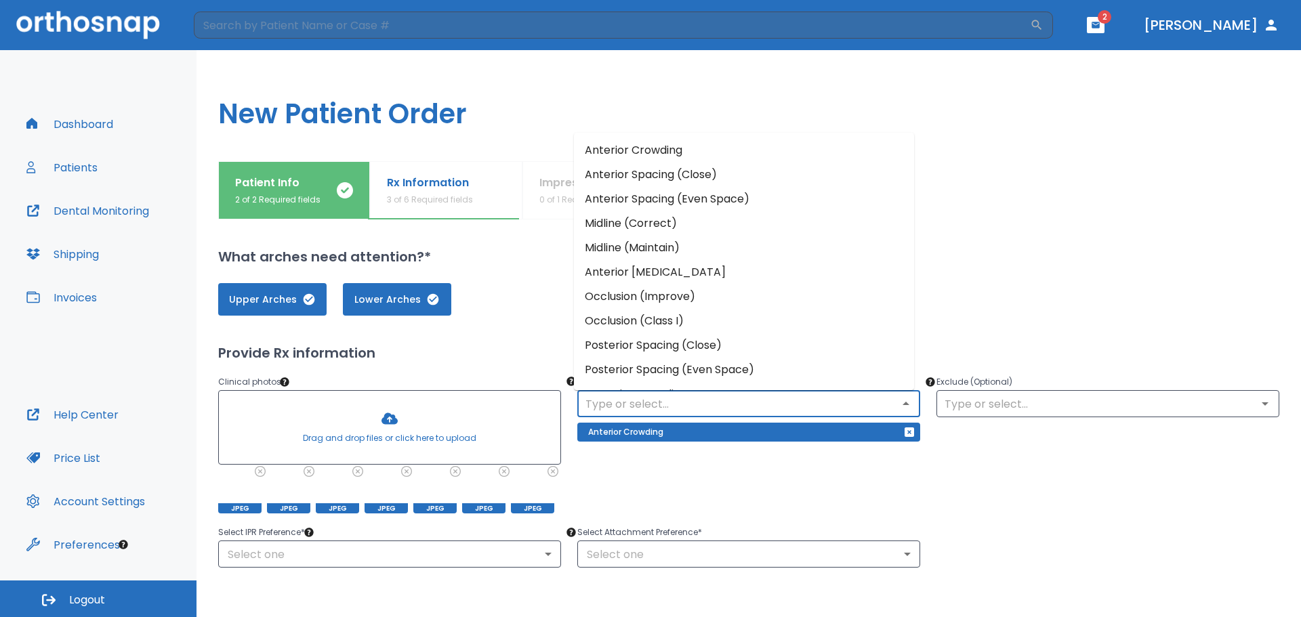
click at [637, 295] on li "Occlusion (Improve)" at bounding box center [744, 296] width 340 height 24
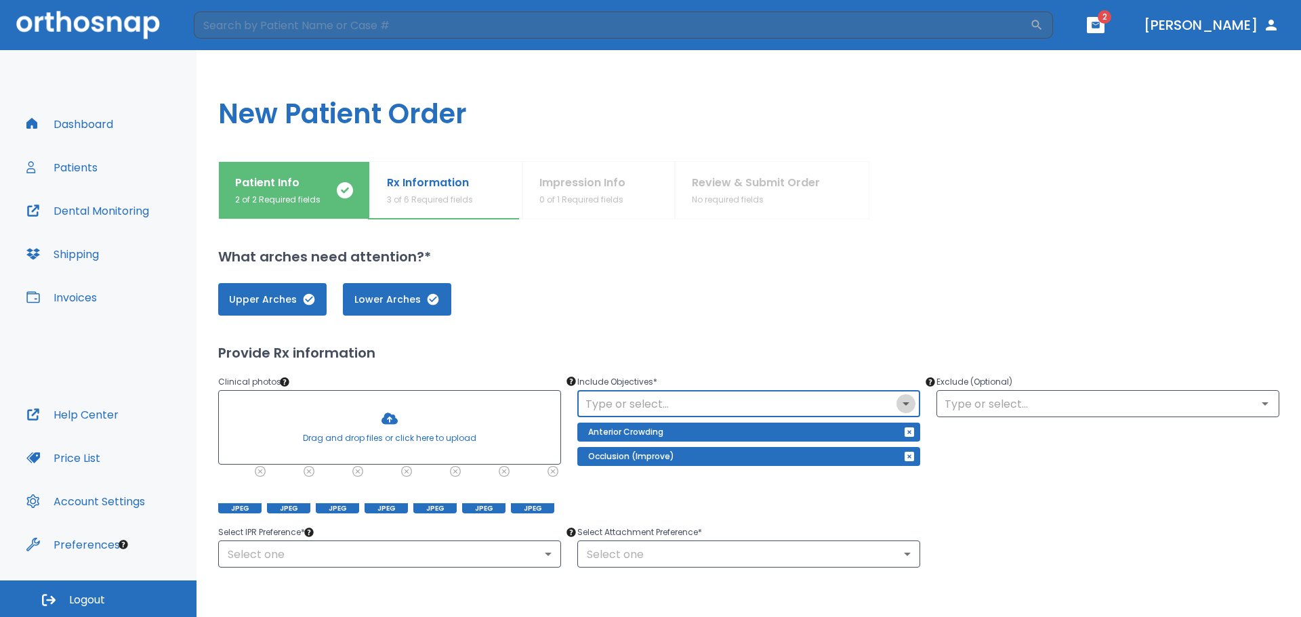
click at [904, 404] on icon "Open" at bounding box center [906, 404] width 16 height 16
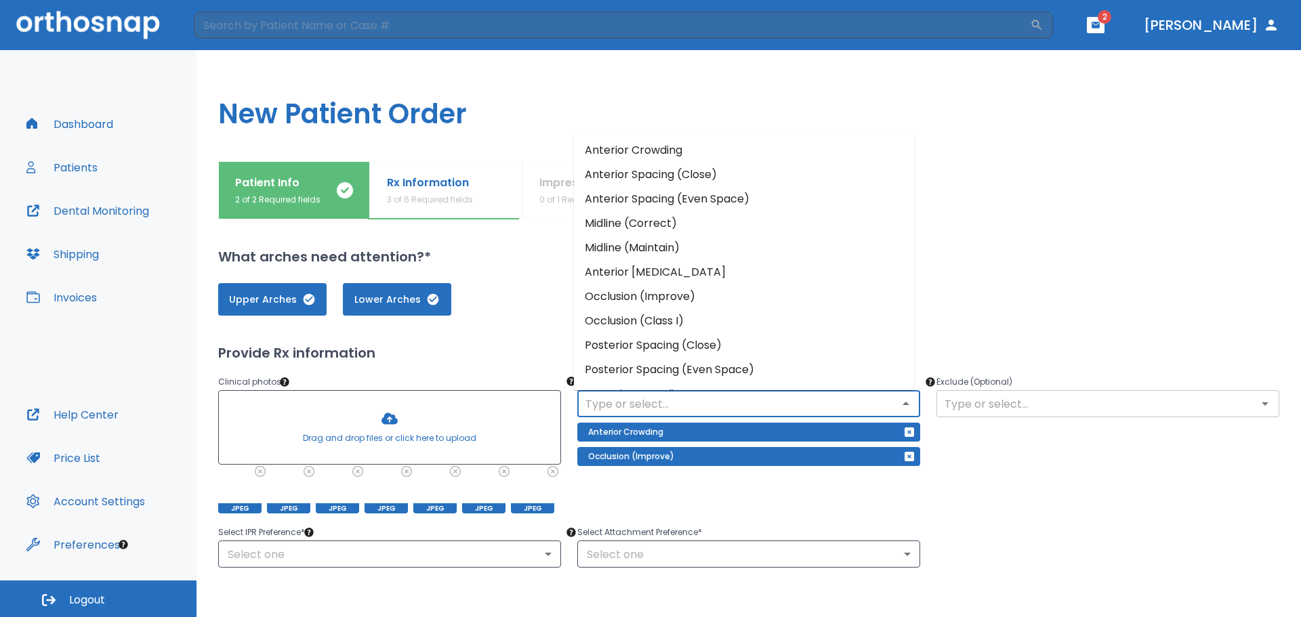
click at [1259, 402] on icon "Open" at bounding box center [1265, 404] width 16 height 16
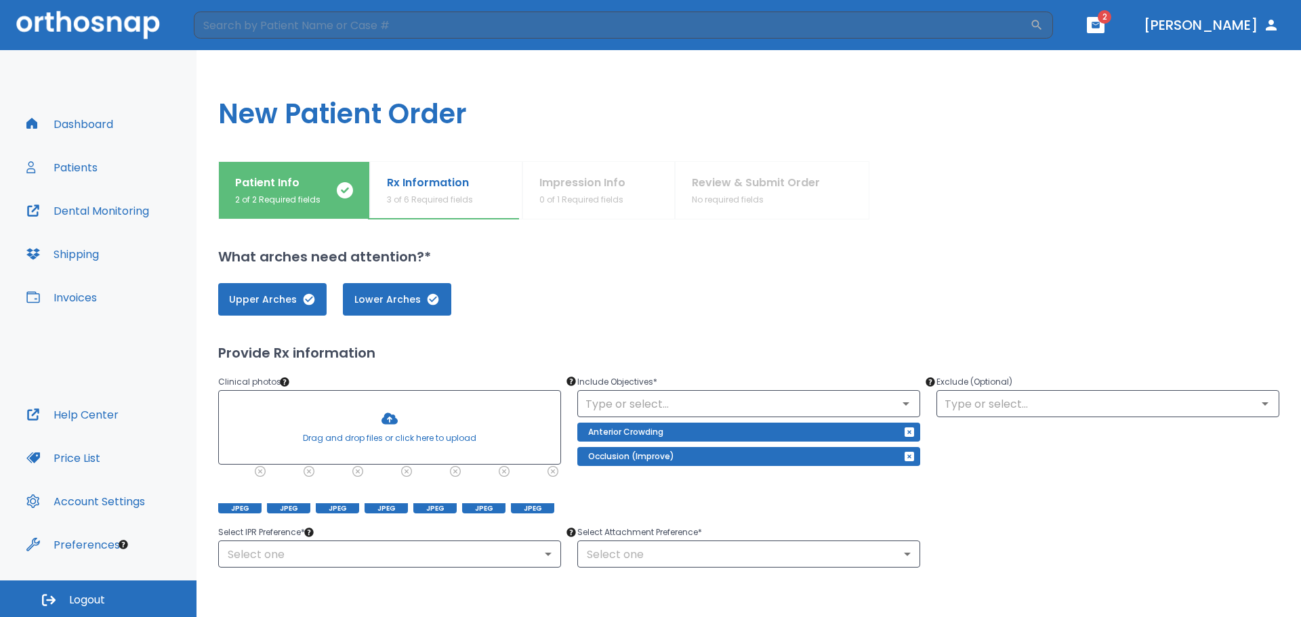
click at [1255, 442] on div "Exclude (Optional) ​" at bounding box center [1099, 436] width 359 height 156
click at [543, 553] on body "​ 2 Dr. Dirani Dashboard Patients Dental Monitoring Shipping Invoices Help Cent…" at bounding box center [650, 308] width 1301 height 617
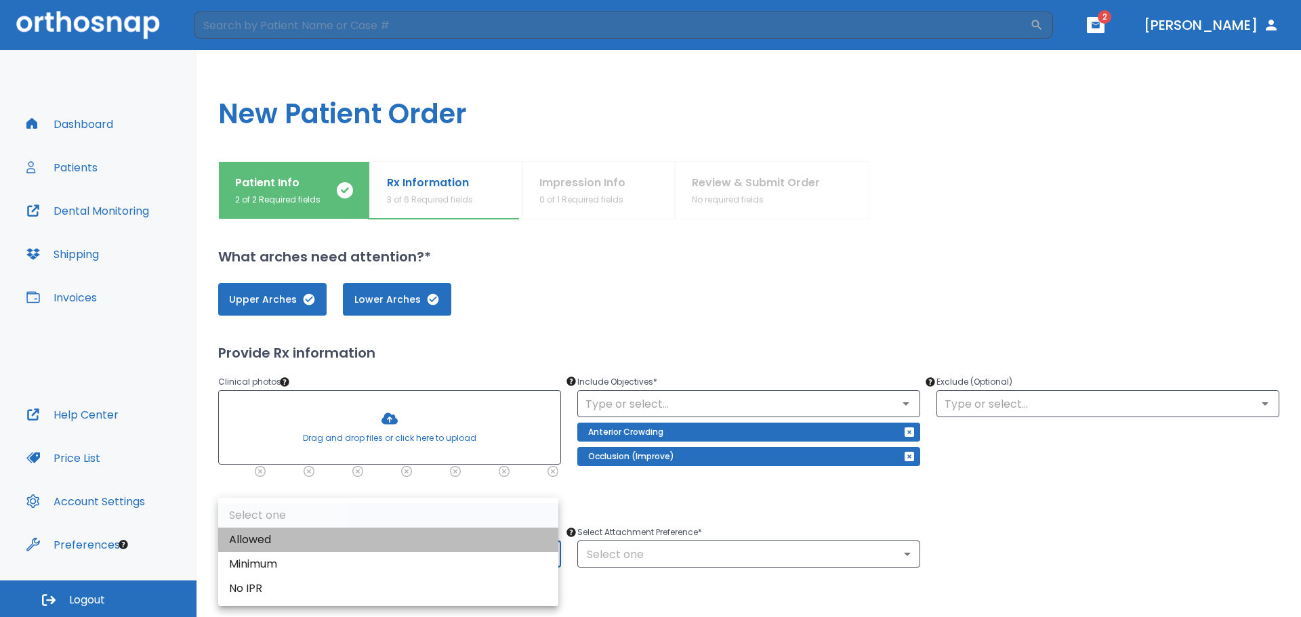
click at [539, 541] on li "Allowed" at bounding box center [388, 540] width 340 height 24
type input "1"
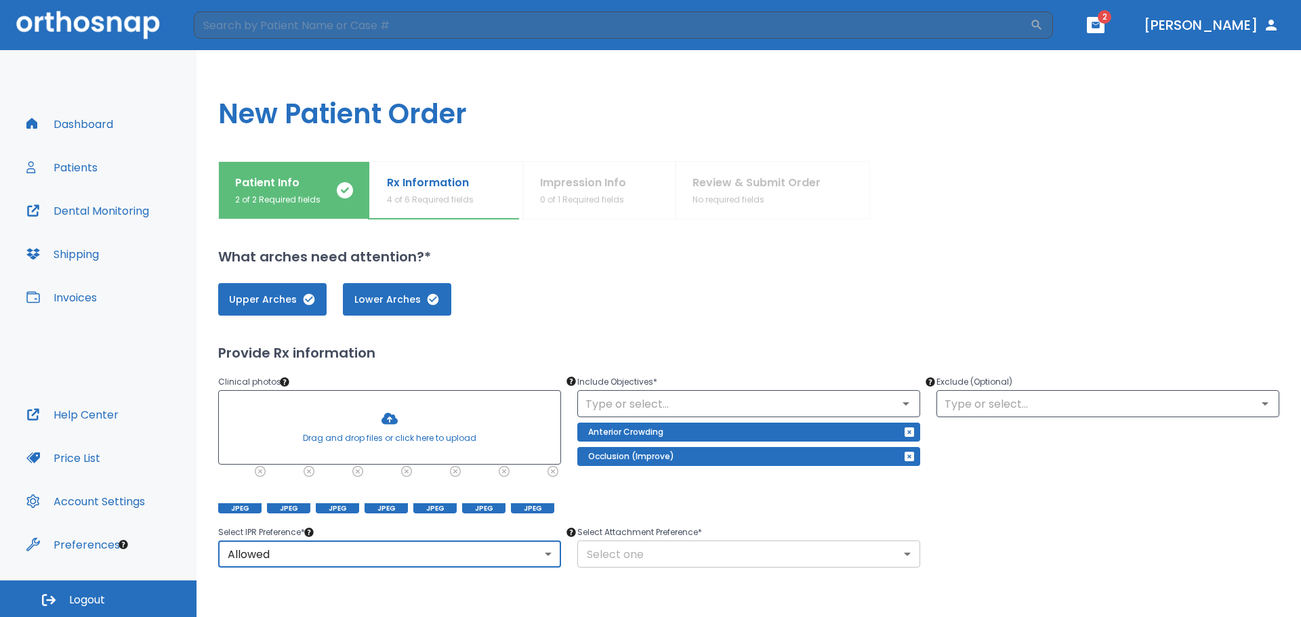
click at [899, 555] on body "​ 2 Dr. Dirani Dashboard Patients Dental Monitoring Shipping Invoices Help Cent…" at bounding box center [650, 308] width 1301 height 617
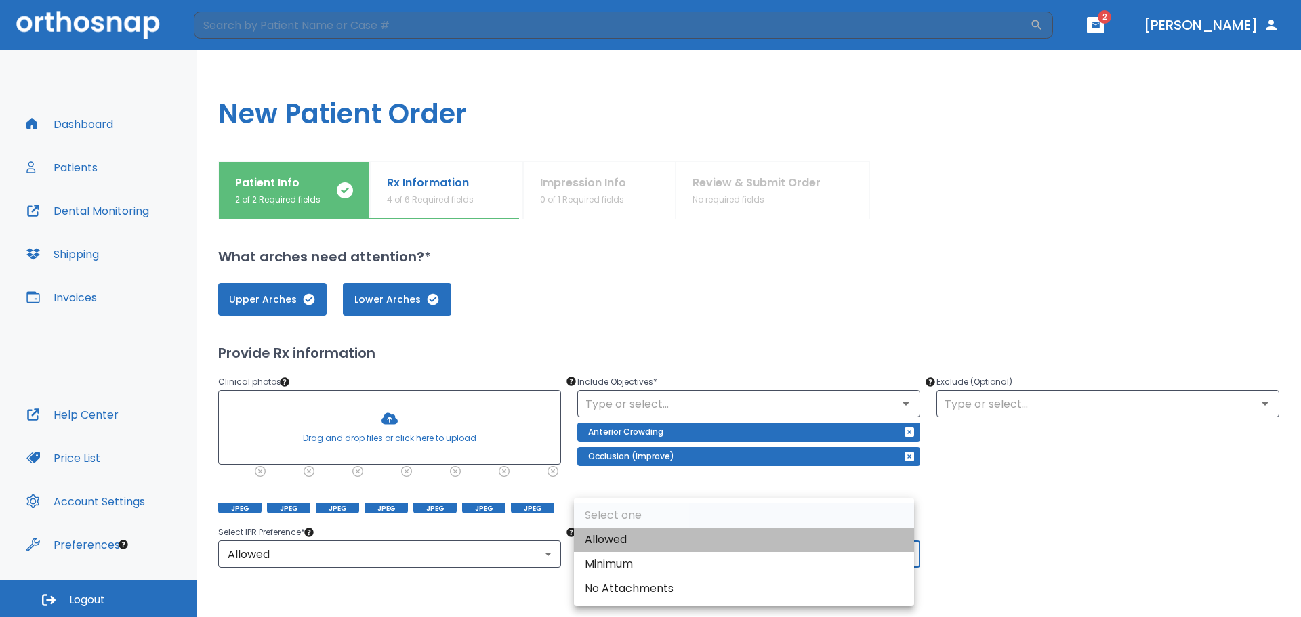
click at [883, 542] on li "Allowed" at bounding box center [744, 540] width 340 height 24
type input "1"
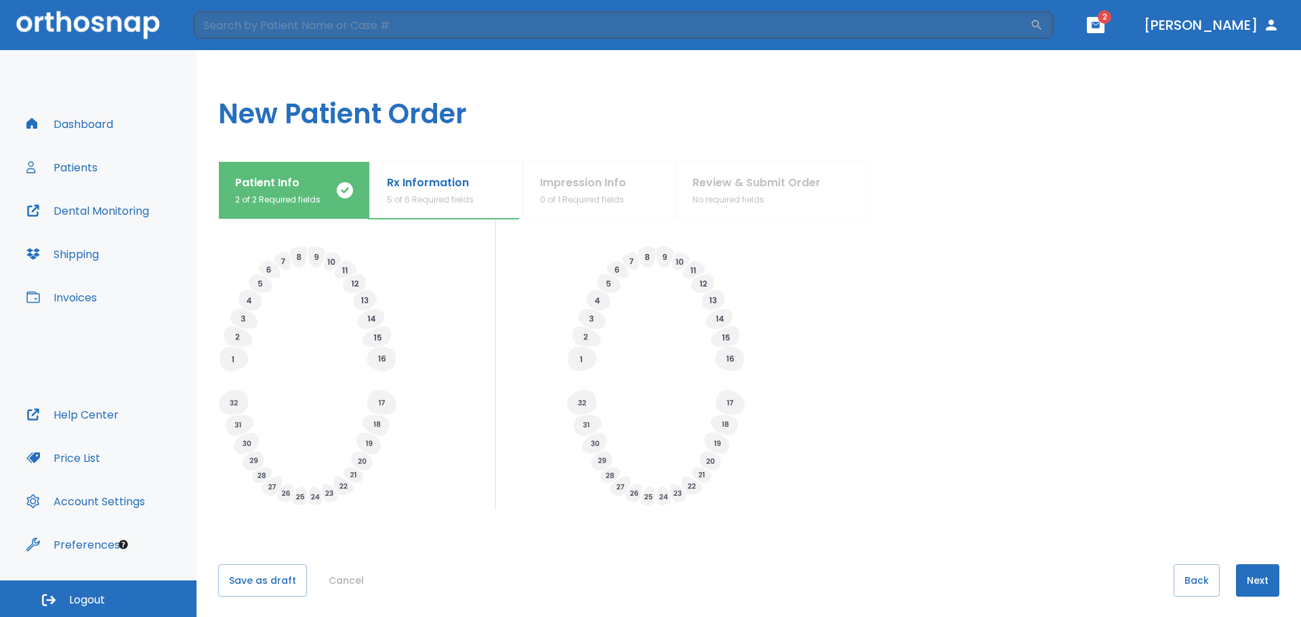
scroll to position [430, 0]
click at [1248, 574] on button "Next" at bounding box center [1257, 573] width 43 height 33
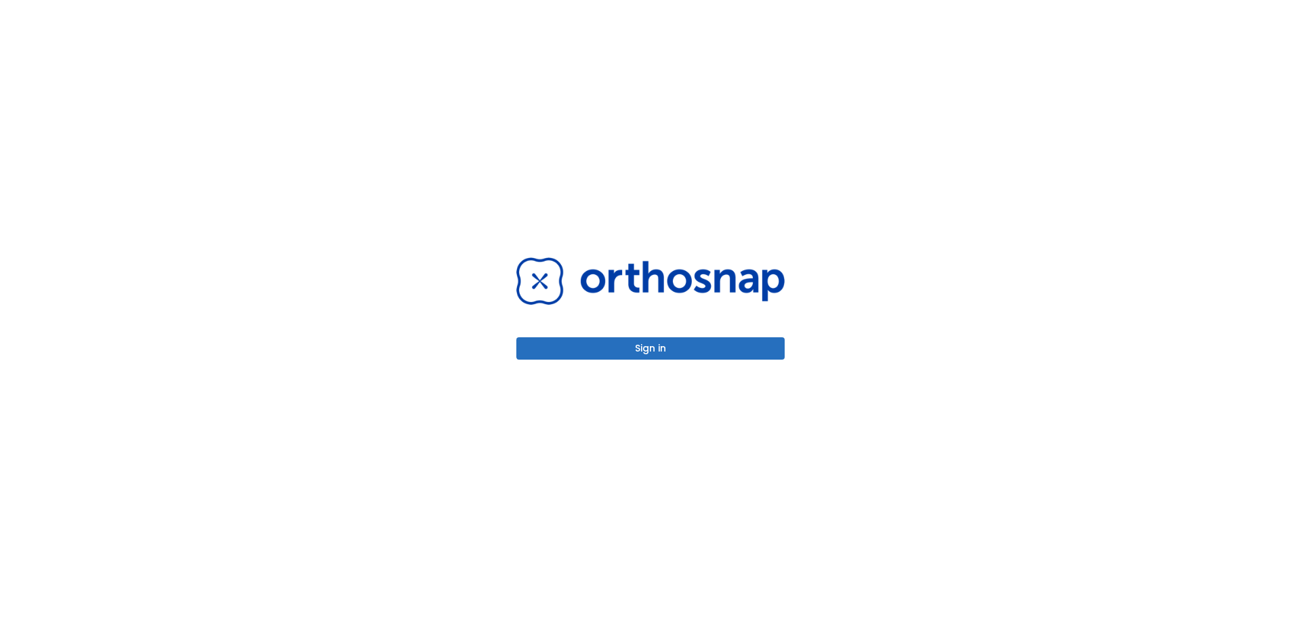
click at [635, 345] on button "Sign in" at bounding box center [650, 348] width 268 height 22
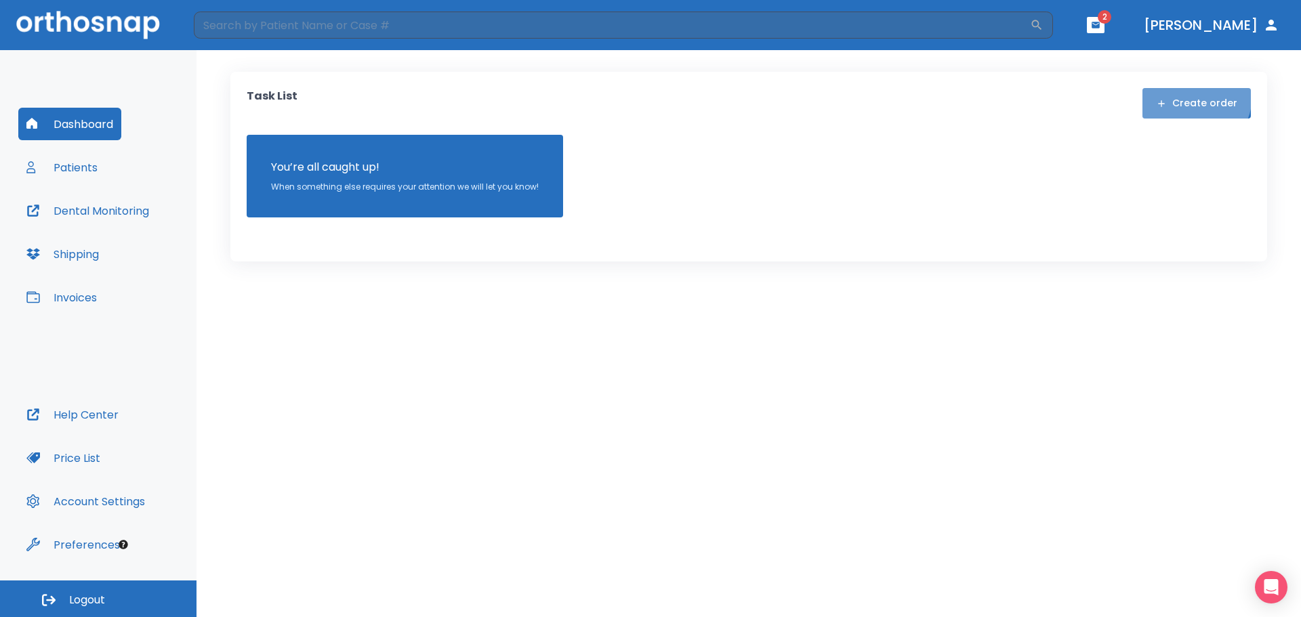
click at [1196, 96] on button "Create order" at bounding box center [1196, 103] width 108 height 30
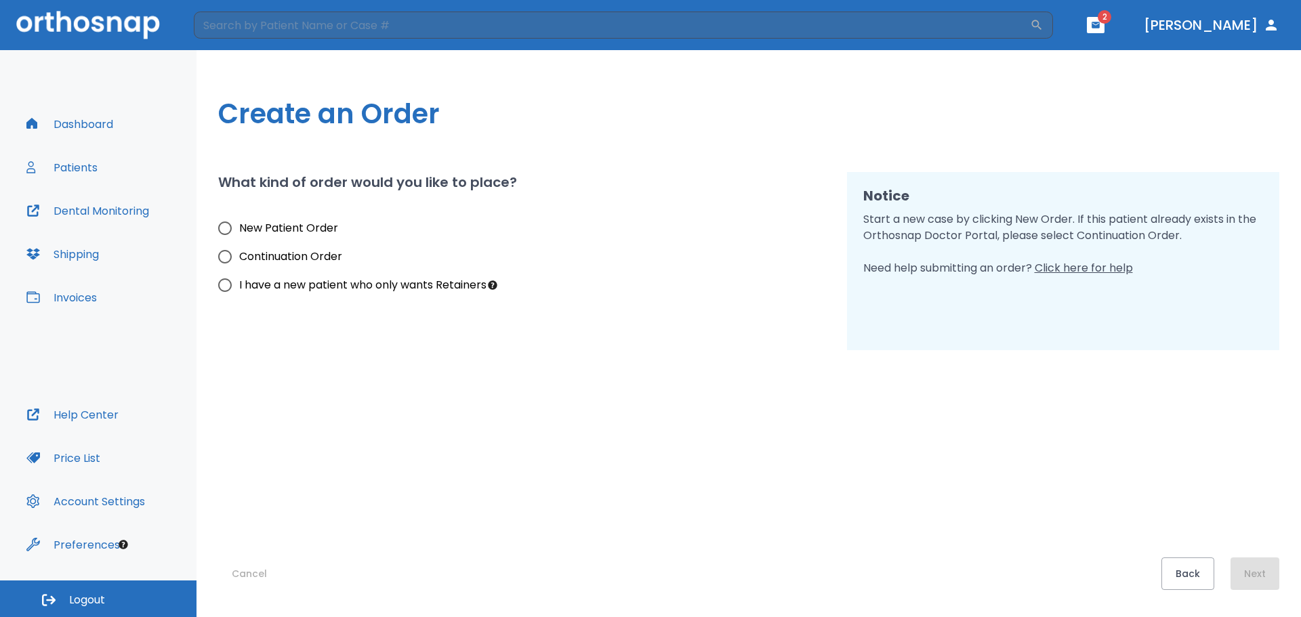
click at [226, 232] on input "New Patient Order" at bounding box center [225, 228] width 28 height 28
radio input "true"
click at [1249, 566] on button "Next" at bounding box center [1254, 573] width 49 height 33
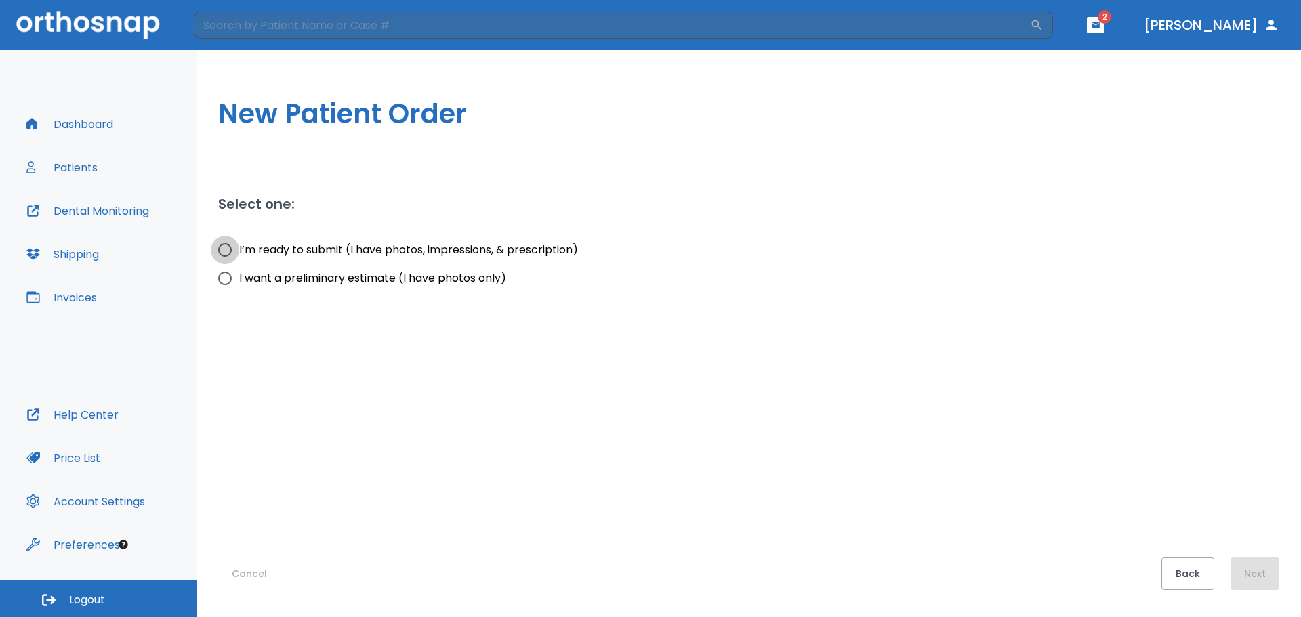
click at [226, 247] on input "I’m ready to submit (I have photos, impressions, & prescription)" at bounding box center [225, 250] width 28 height 28
radio input "true"
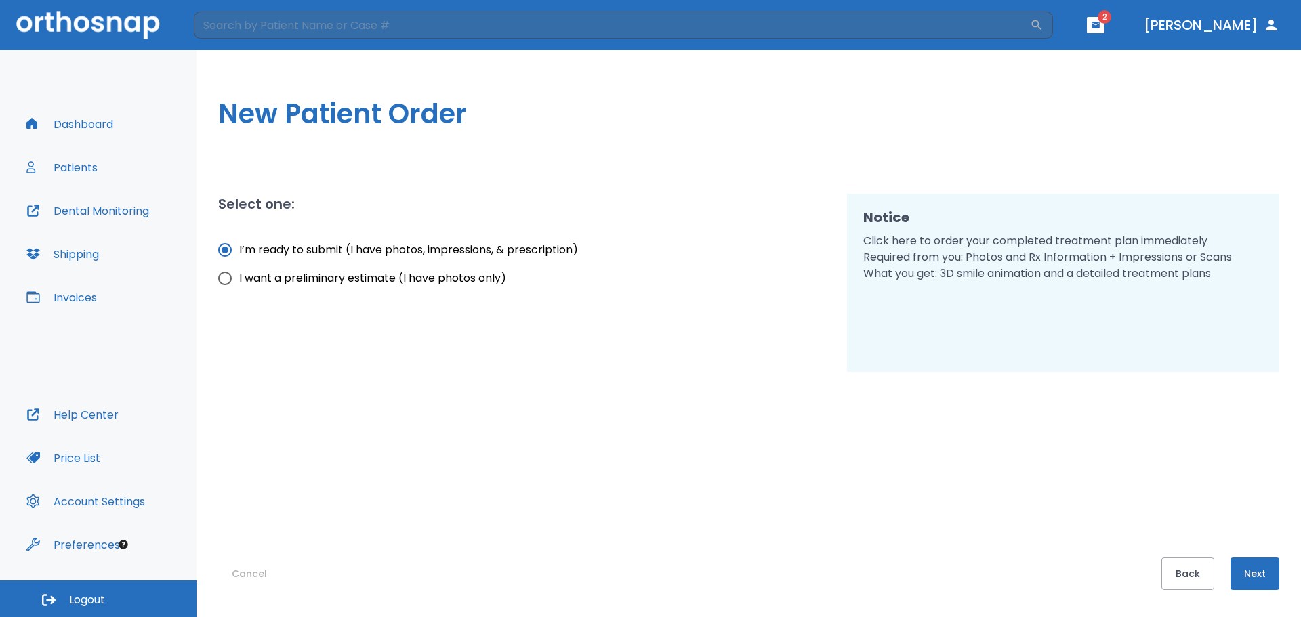
click at [1248, 568] on button "Next" at bounding box center [1254, 573] width 49 height 33
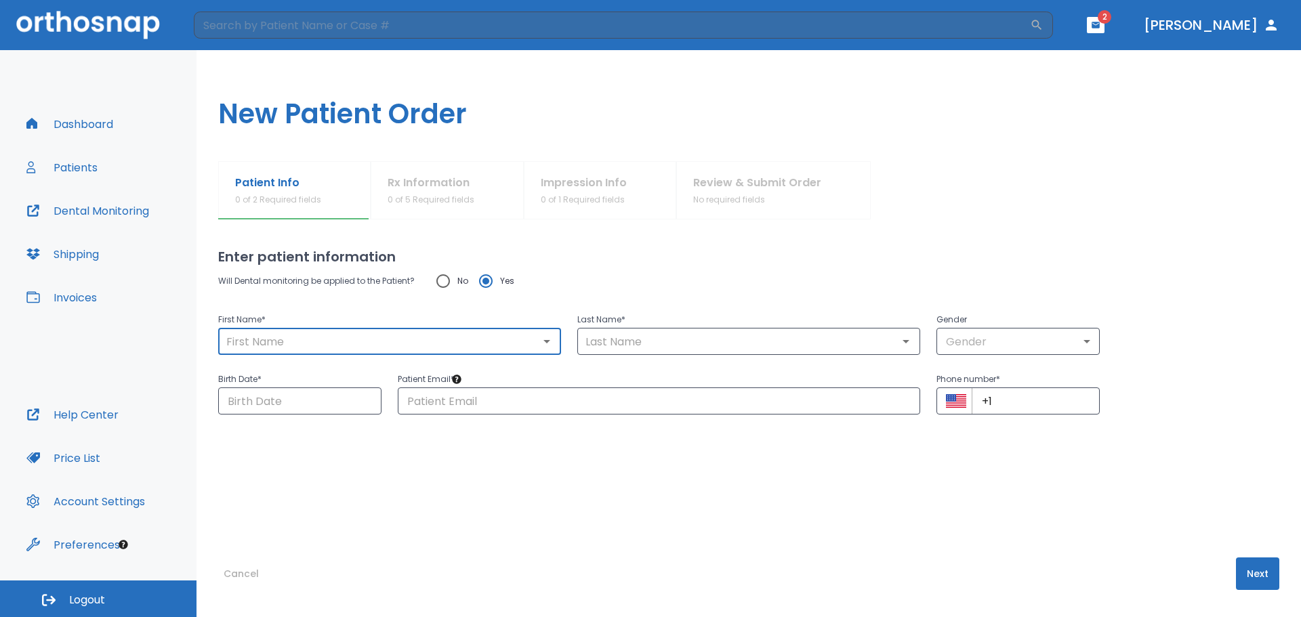
click at [319, 336] on input "text" at bounding box center [389, 341] width 335 height 19
type input "[PERSON_NAME]"
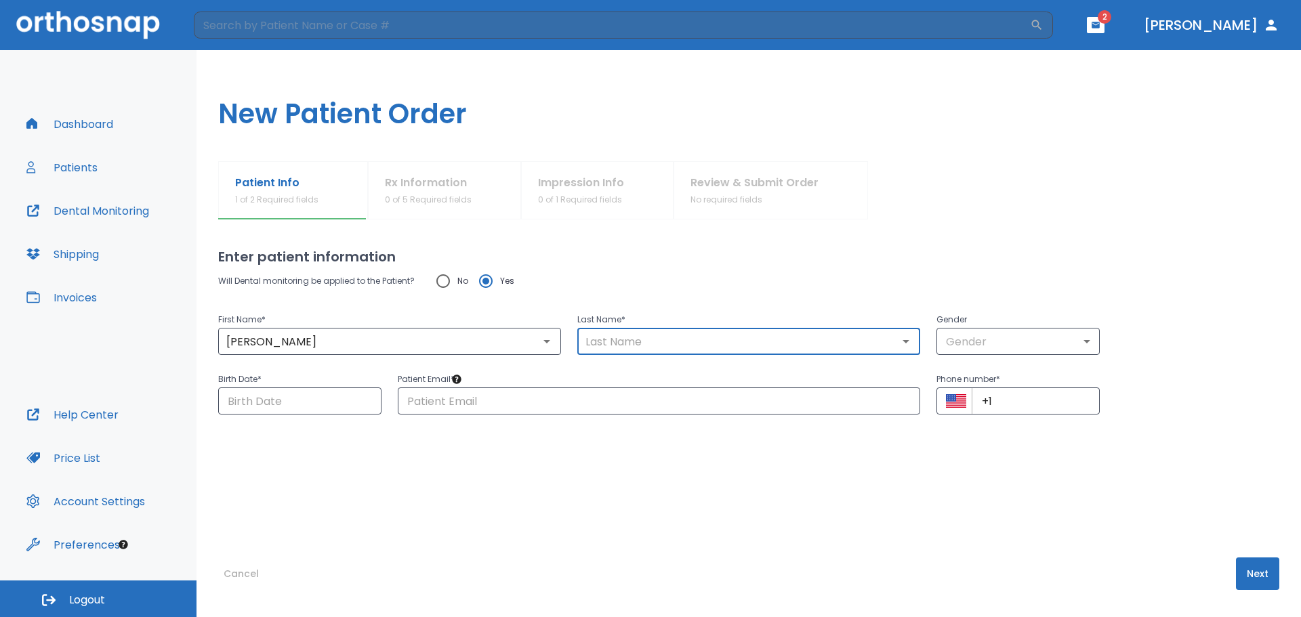
click at [658, 335] on input "text" at bounding box center [748, 341] width 335 height 19
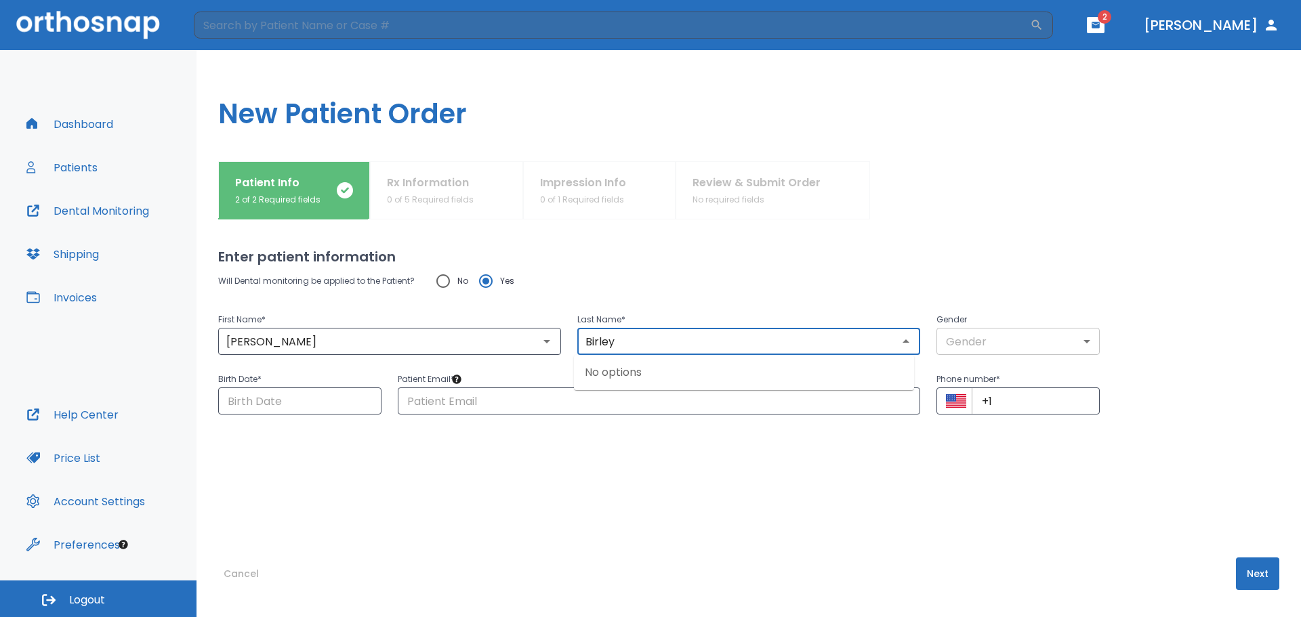
type input "Birley"
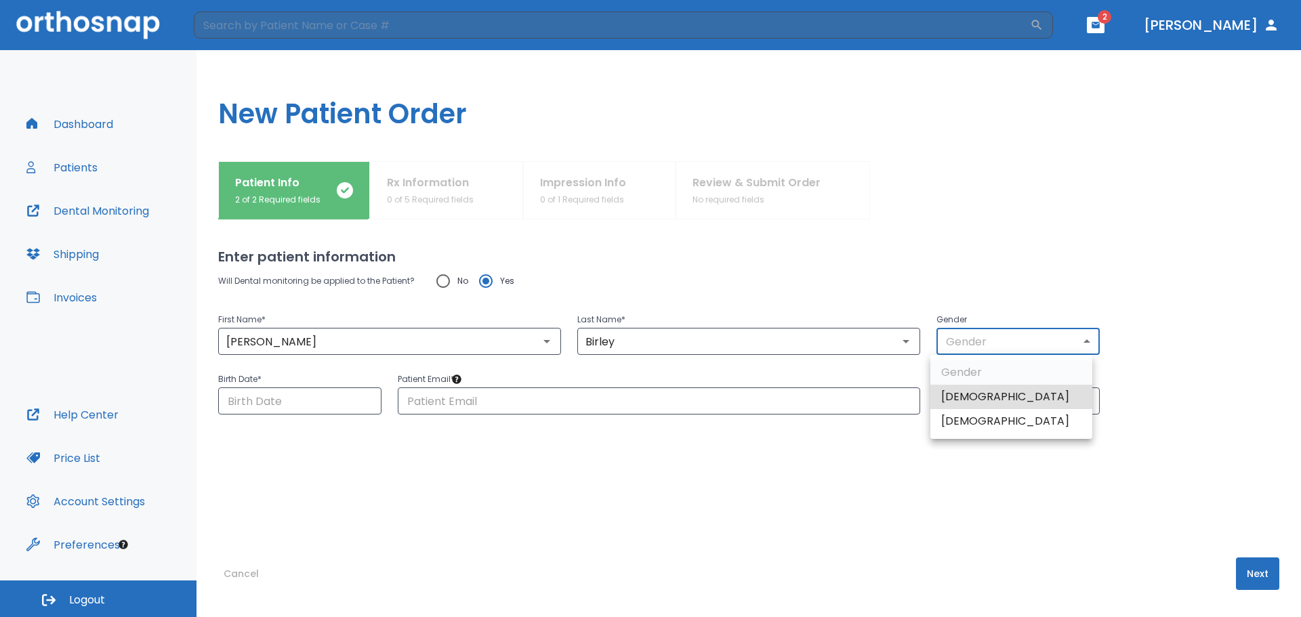
click at [1030, 335] on body "​ 2 [PERSON_NAME] Dashboard Patients Dental Monitoring Shipping Invoices Help C…" at bounding box center [650, 308] width 1301 height 617
click at [994, 394] on li "[DEMOGRAPHIC_DATA]" at bounding box center [1011, 397] width 162 height 24
type input "1"
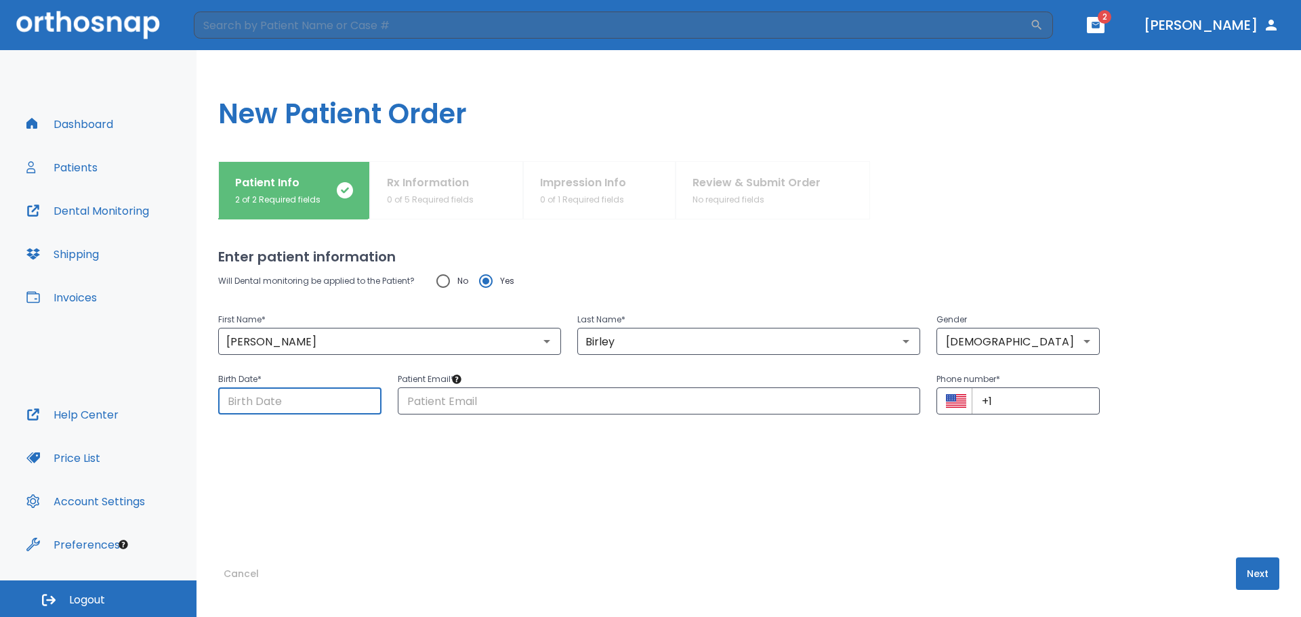
click at [323, 405] on input "Choose date" at bounding box center [299, 400] width 163 height 27
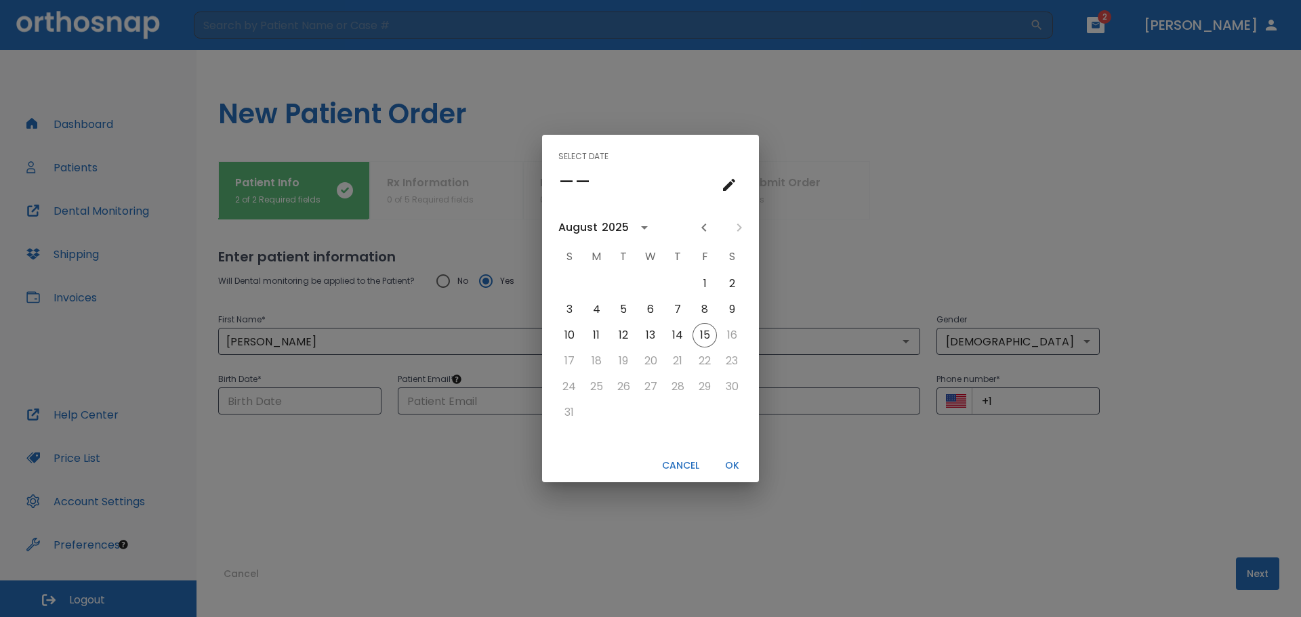
click at [639, 224] on icon "calendar view is open, switch to year view" at bounding box center [644, 227] width 16 height 16
click at [710, 268] on button "2001" at bounding box center [720, 267] width 49 height 24
click at [738, 222] on icon "Next month" at bounding box center [739, 227] width 16 height 16
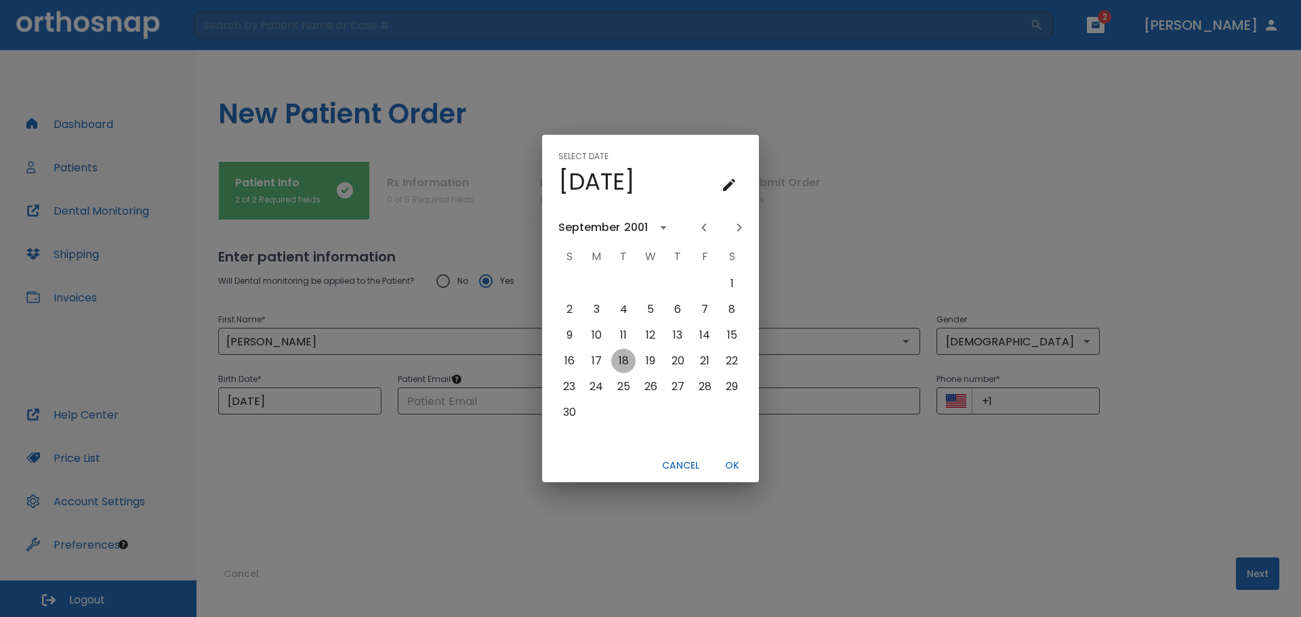
click at [619, 360] on button "18" at bounding box center [623, 361] width 24 height 24
type input "[DATE]"
click at [733, 464] on button "OK" at bounding box center [731, 466] width 43 height 22
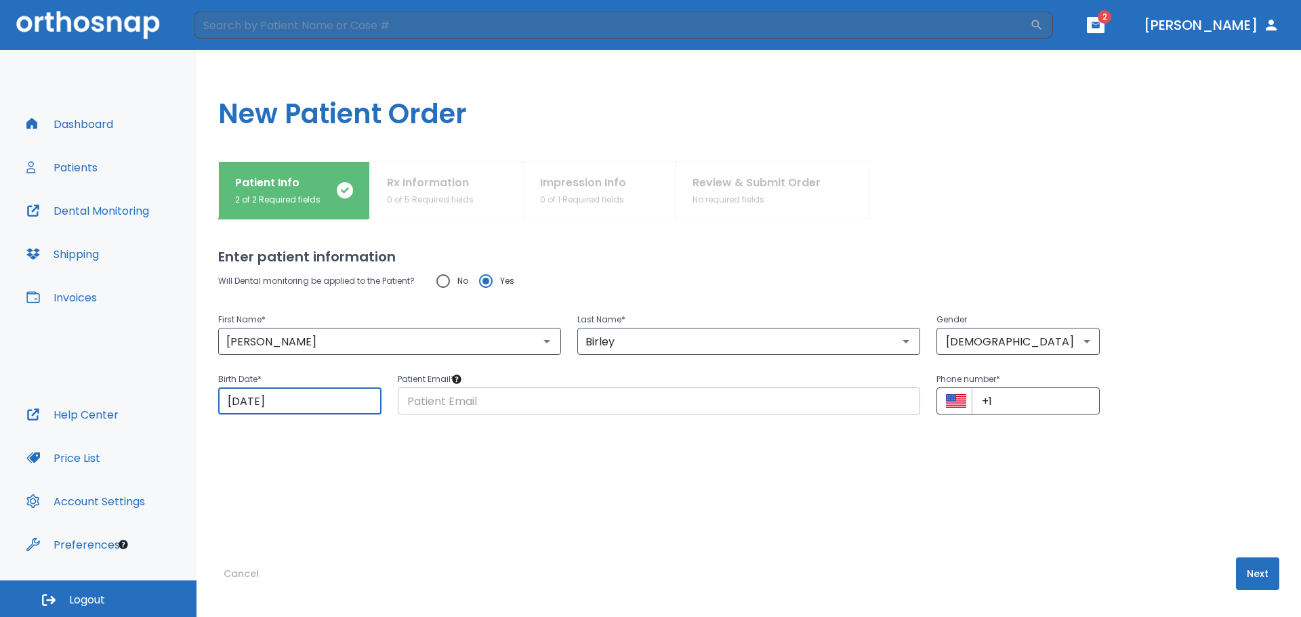
click at [505, 397] on input "text" at bounding box center [659, 400] width 522 height 27
click at [382, 526] on div "Enter patient information Will Dental monitoring be applied to the Patient? No …" at bounding box center [748, 418] width 1061 height 398
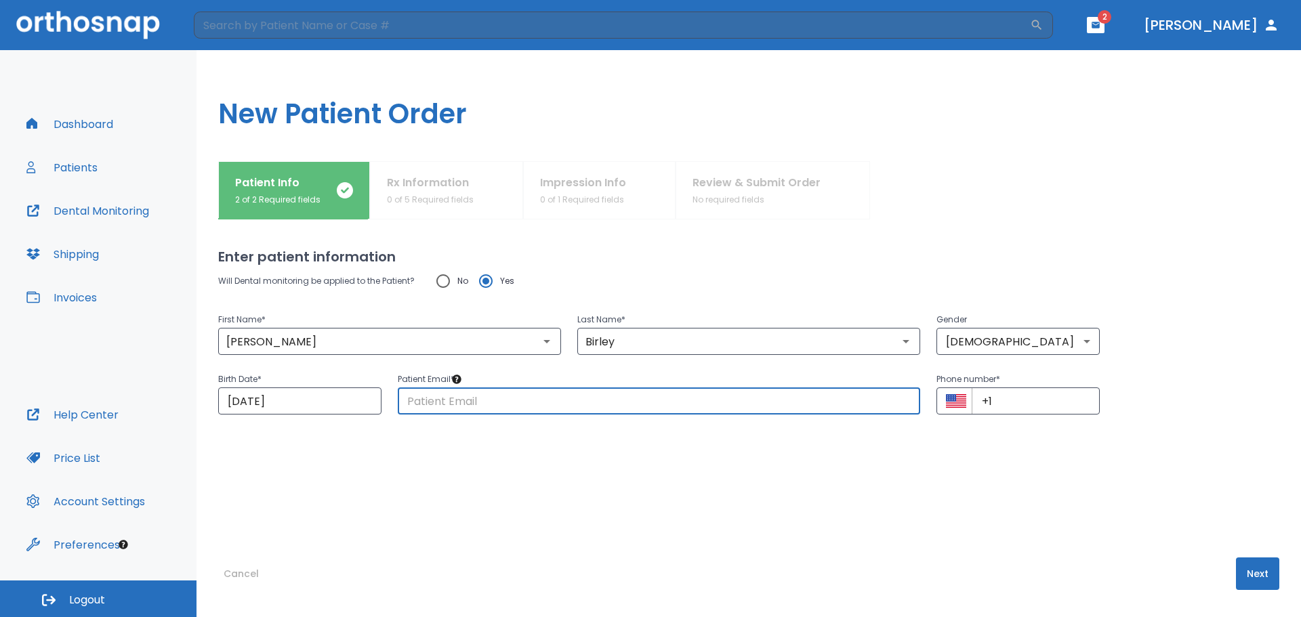
click at [652, 404] on input "text" at bounding box center [659, 400] width 522 height 27
paste input "[EMAIL_ADDRESS][DOMAIN_NAME]"
type input "[EMAIL_ADDRESS][DOMAIN_NAME]"
click at [1060, 395] on input "+1" at bounding box center [1035, 400] width 128 height 27
paste input "[PHONE_NUMBER]"
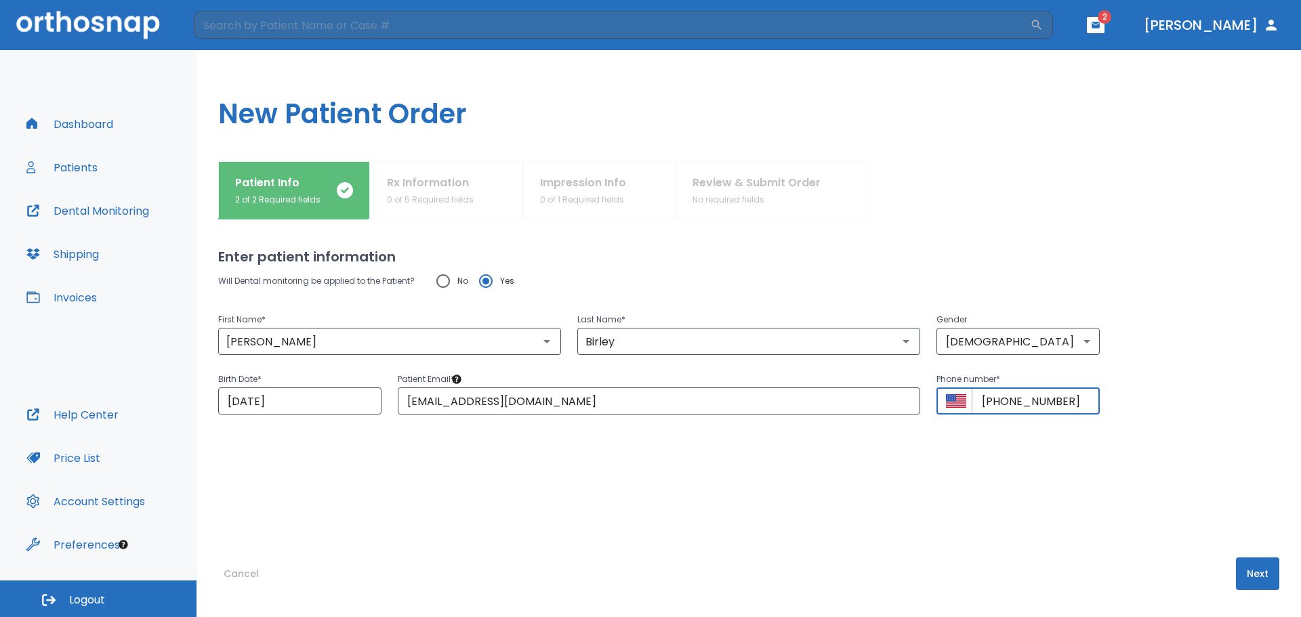
type input "[PHONE_NUMBER]"
click at [1242, 568] on button "Next" at bounding box center [1257, 573] width 43 height 33
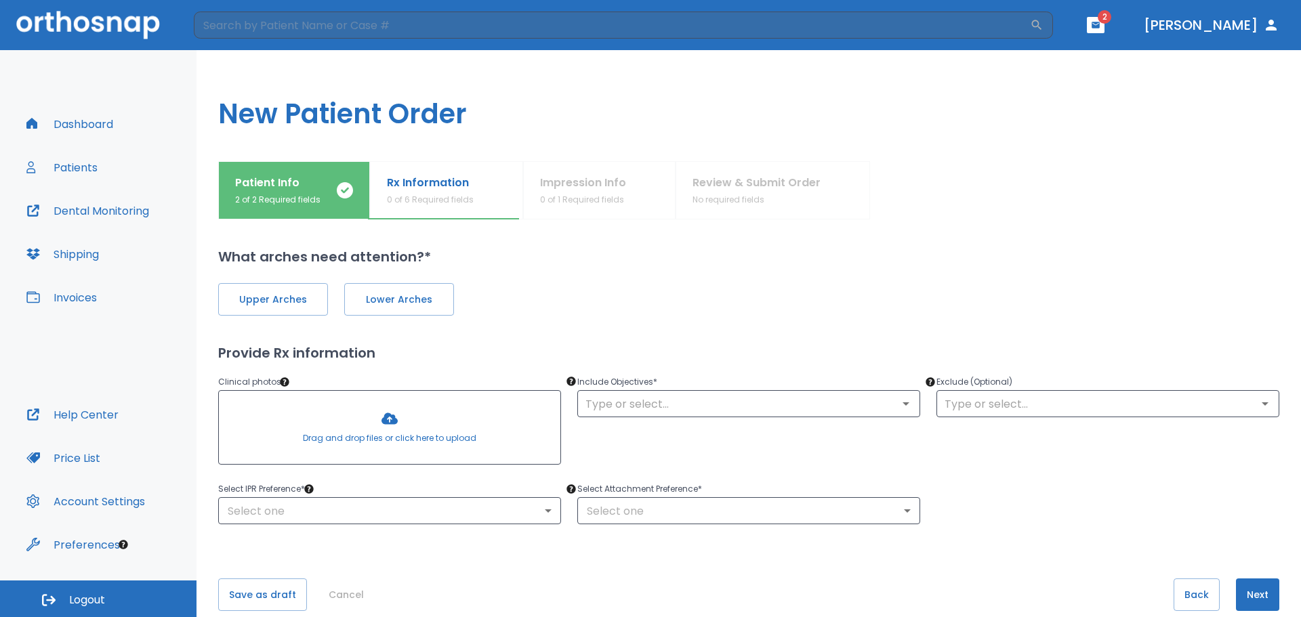
click at [449, 427] on div at bounding box center [389, 427] width 341 height 73
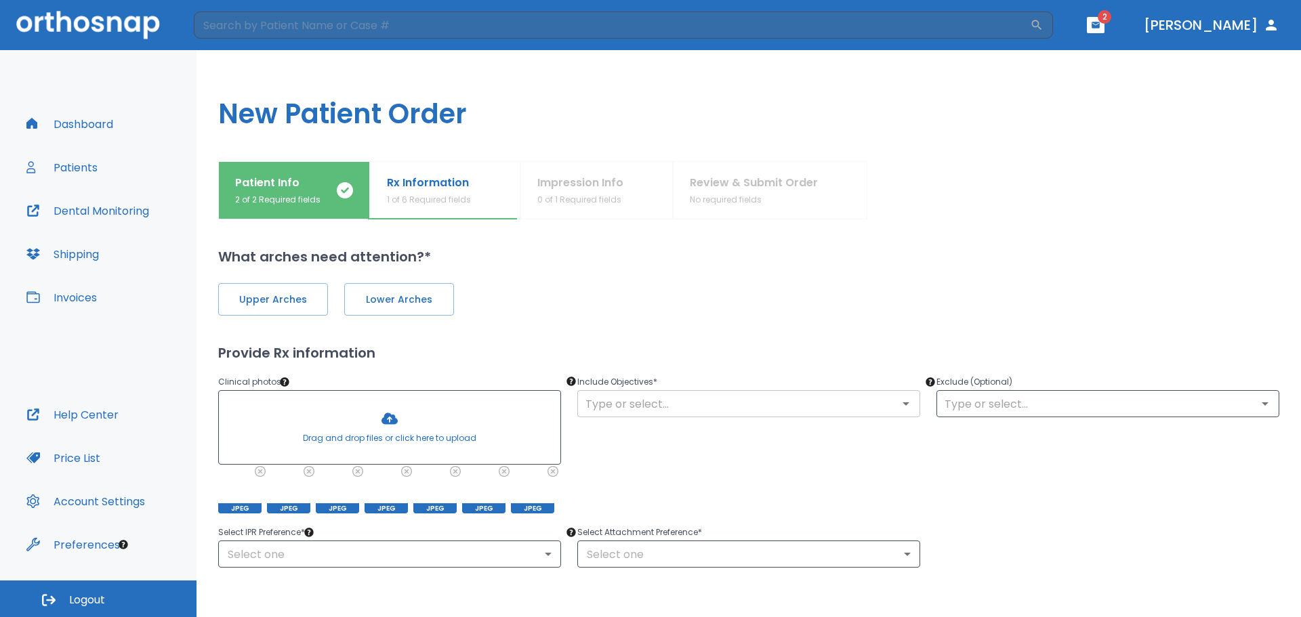
click at [902, 404] on icon "Open" at bounding box center [906, 404] width 16 height 16
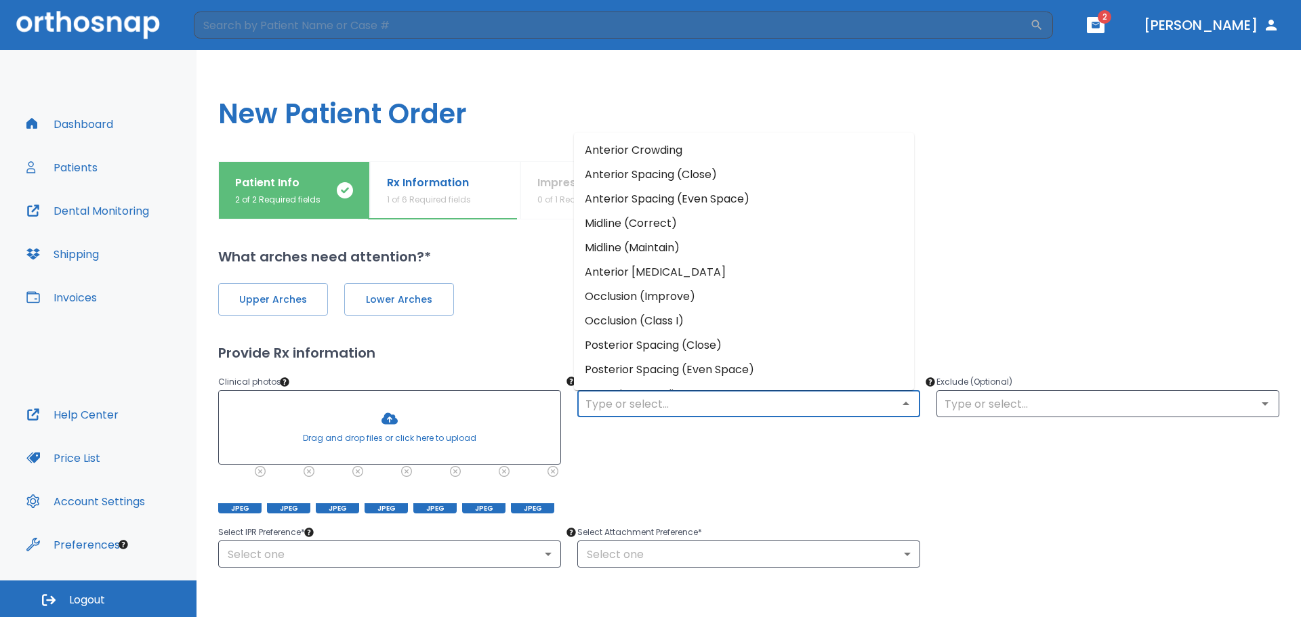
click at [662, 151] on li "Anterior Crowding" at bounding box center [744, 150] width 340 height 24
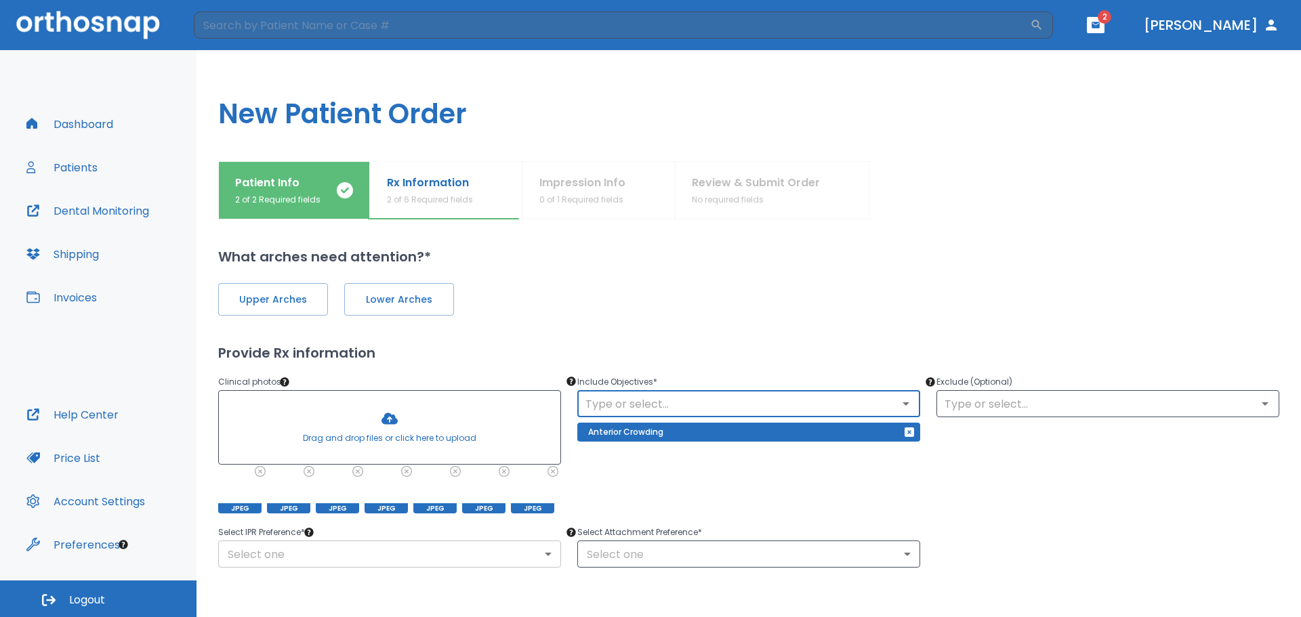
click at [303, 551] on body "​ 2 [PERSON_NAME] Dashboard Patients Dental Monitoring Shipping Invoices Help C…" at bounding box center [650, 308] width 1301 height 617
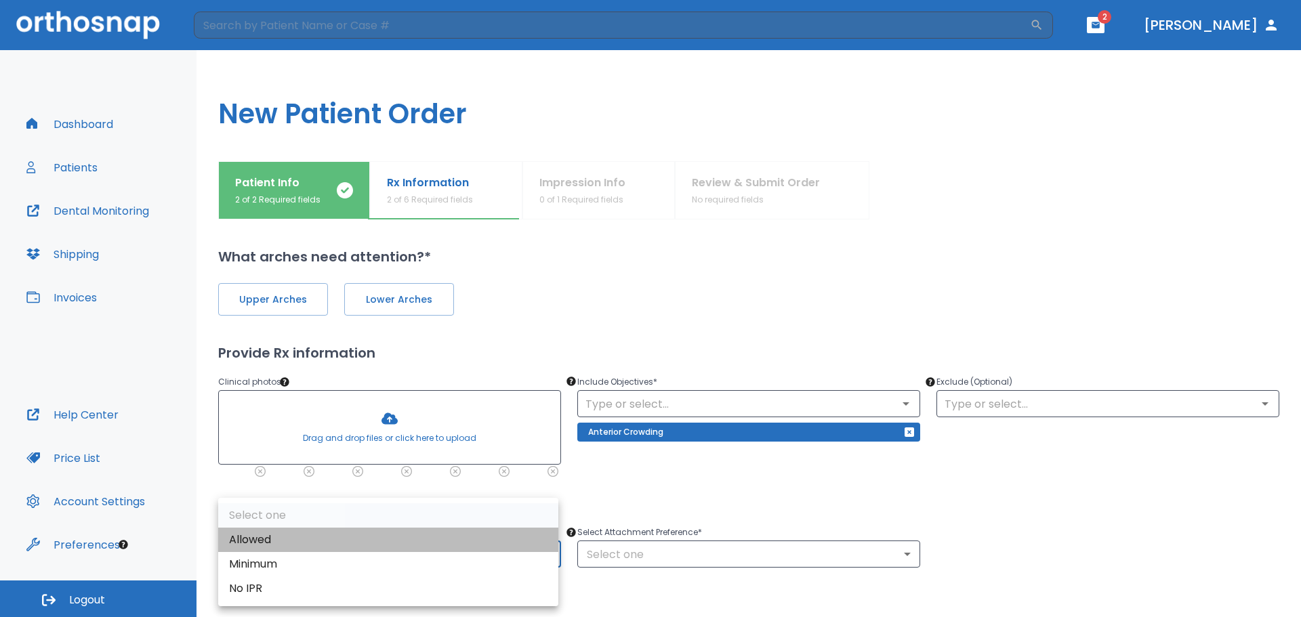
click at [301, 539] on li "Allowed" at bounding box center [388, 540] width 340 height 24
type input "1"
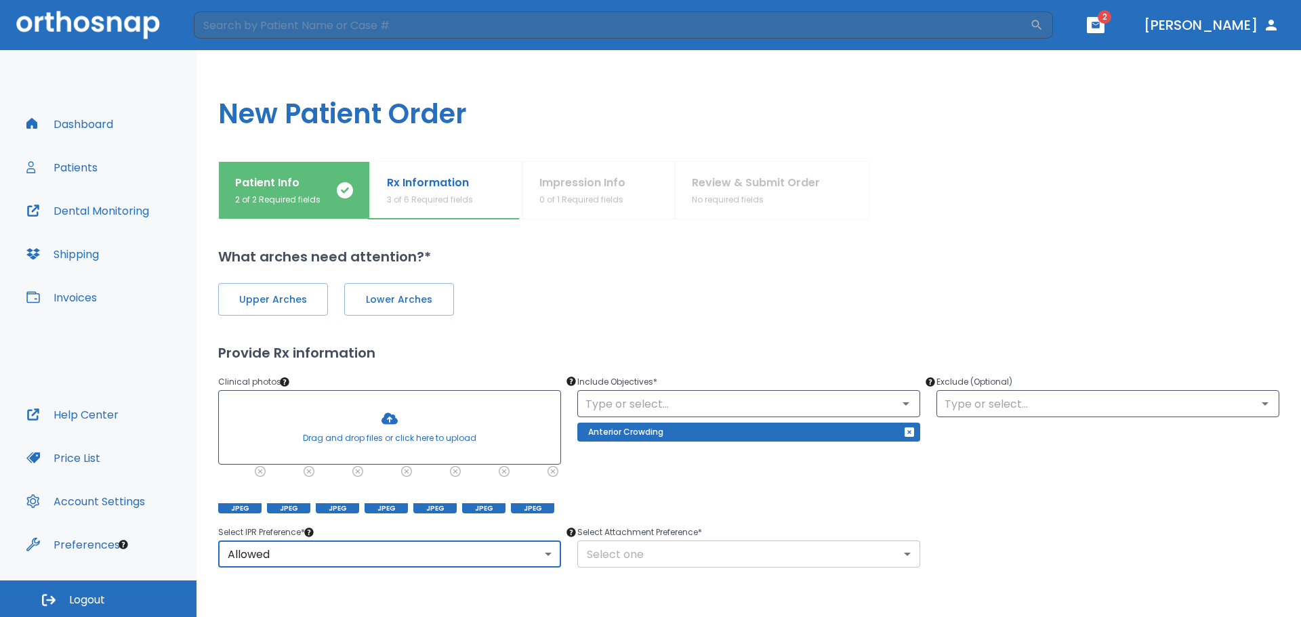
click at [710, 549] on body "​ 2 [PERSON_NAME] Dashboard Patients Dental Monitoring Shipping Invoices Help C…" at bounding box center [650, 308] width 1301 height 617
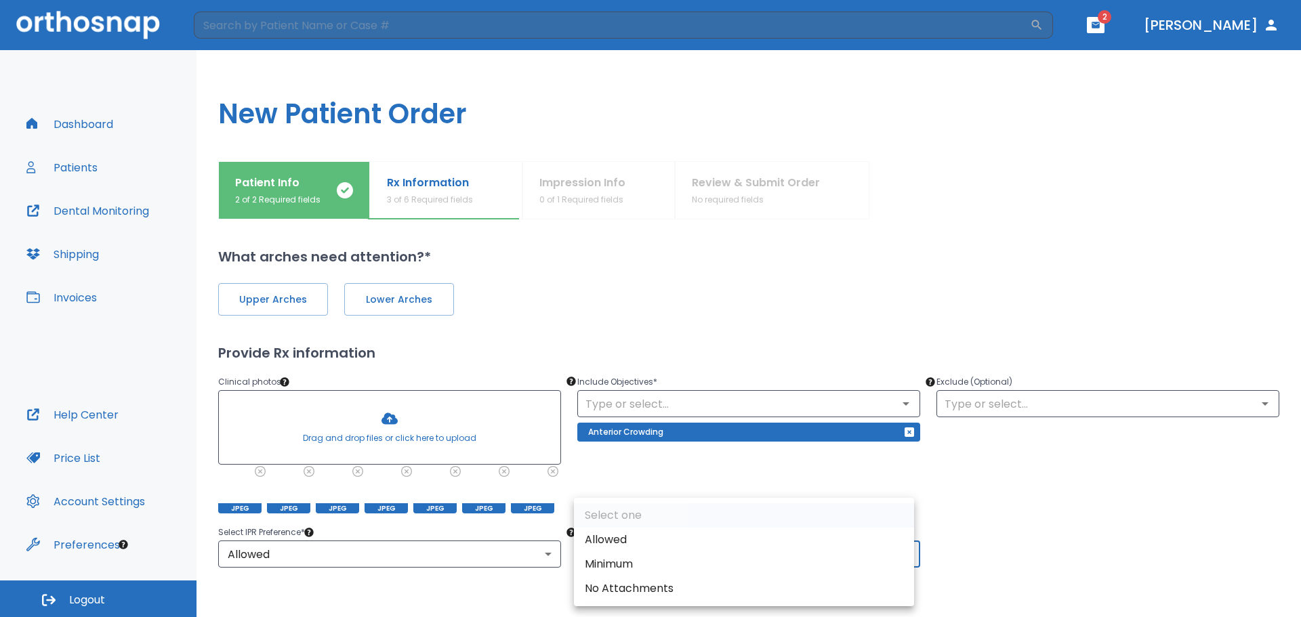
click at [637, 541] on li "Allowed" at bounding box center [744, 540] width 340 height 24
type input "1"
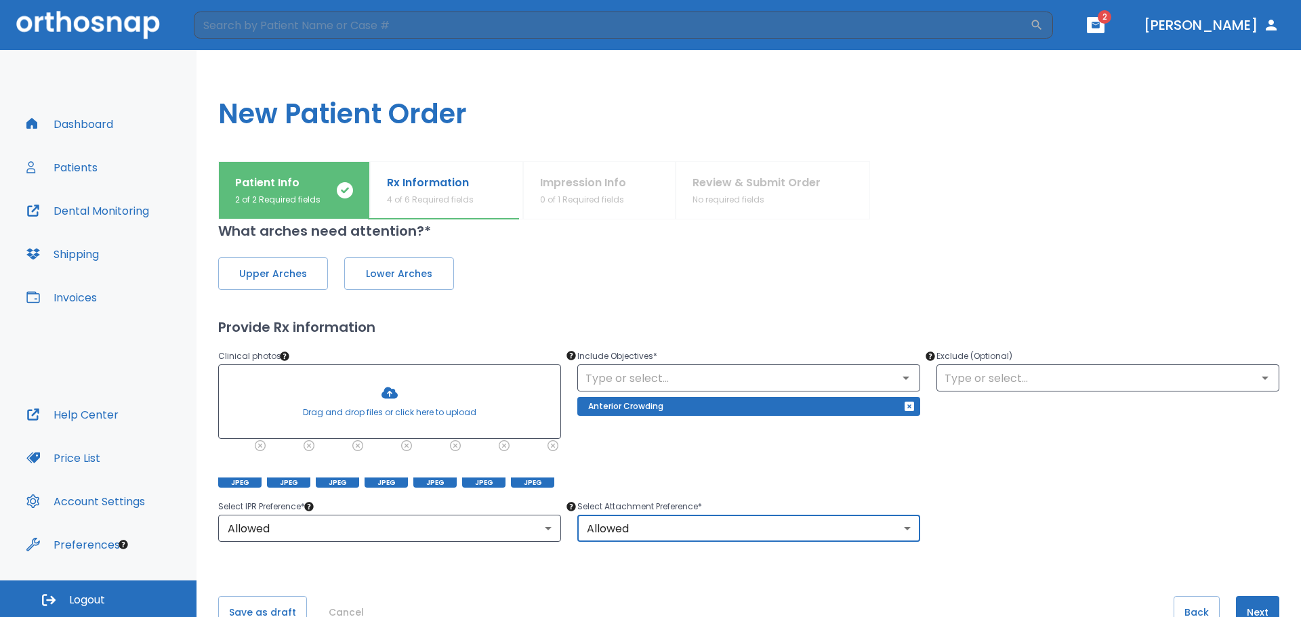
scroll to position [64, 0]
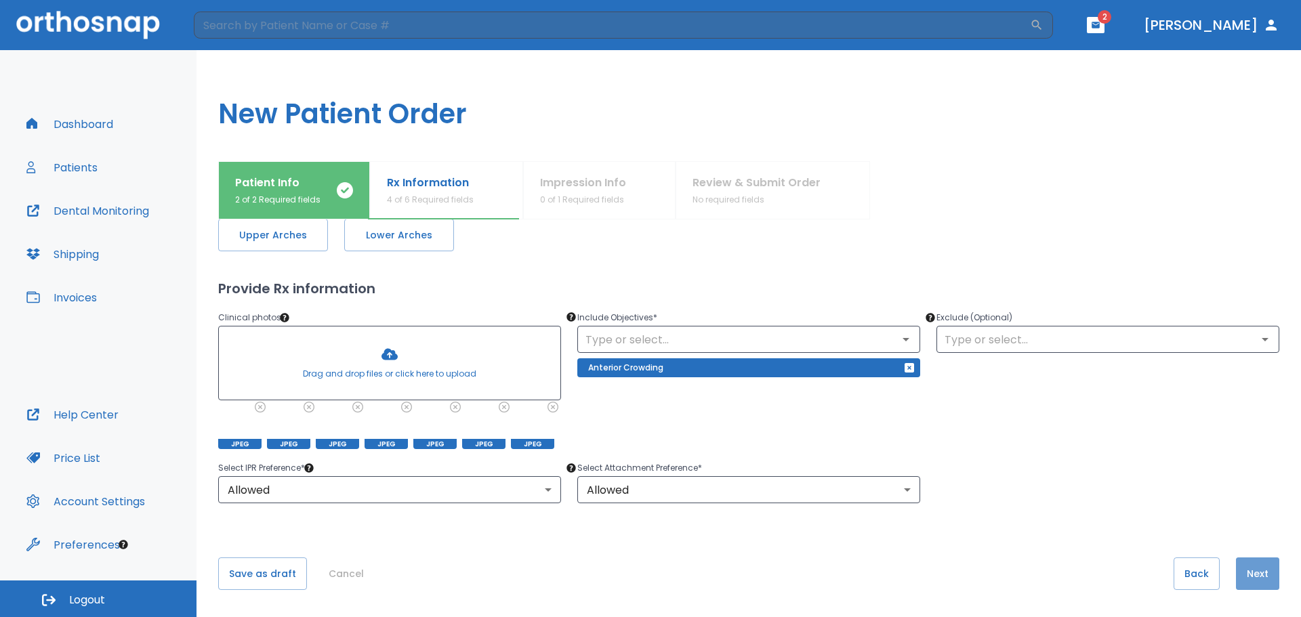
click at [1252, 575] on button "Next" at bounding box center [1257, 573] width 43 height 33
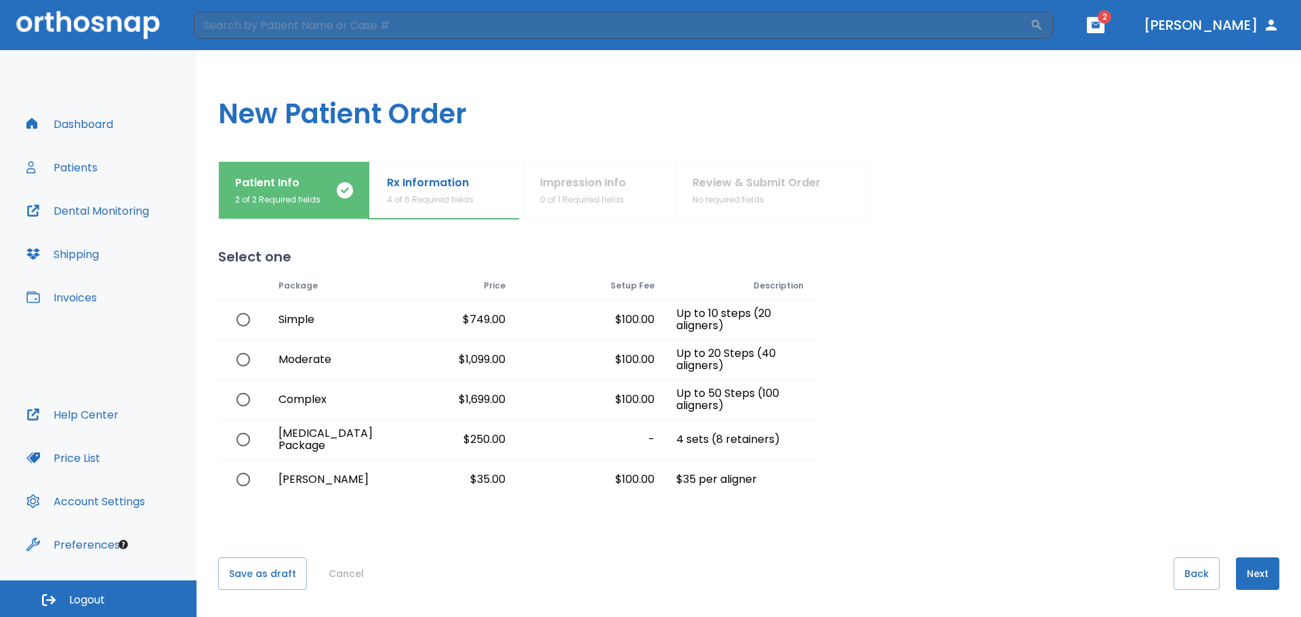
click at [240, 358] on input "radio" at bounding box center [243, 359] width 28 height 28
radio input "true"
click at [1250, 574] on button "Next" at bounding box center [1257, 573] width 43 height 33
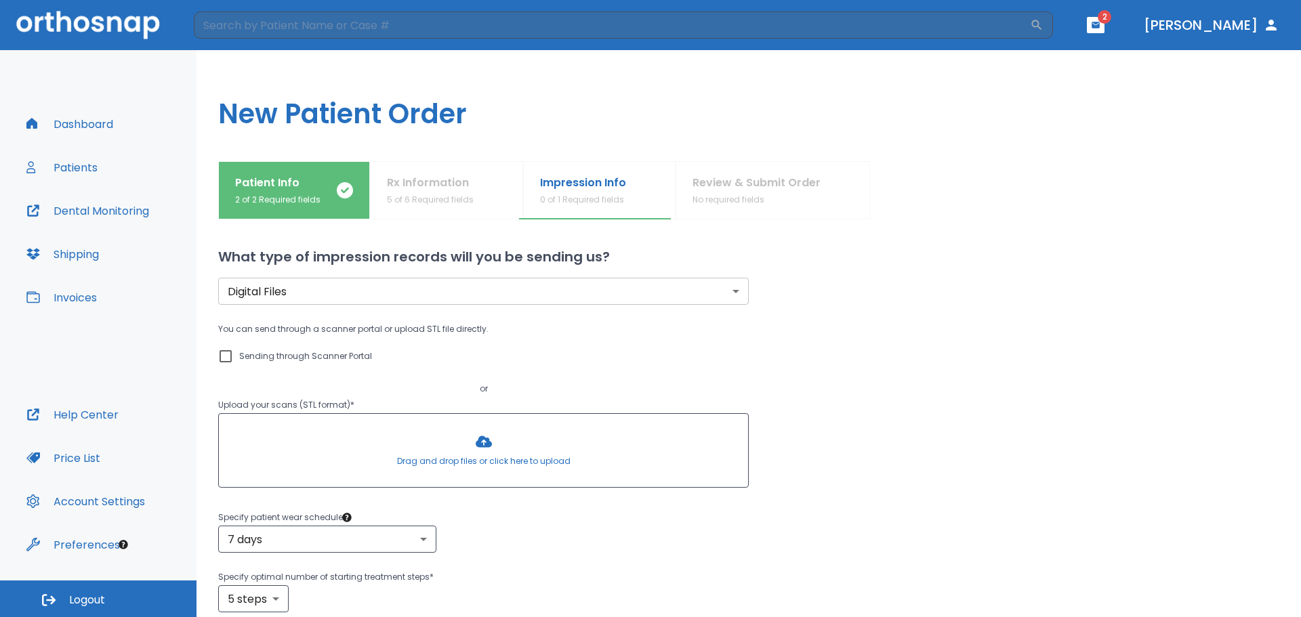
click at [226, 358] on input "Sending through Scanner Portal" at bounding box center [225, 356] width 16 height 16
checkbox input "true"
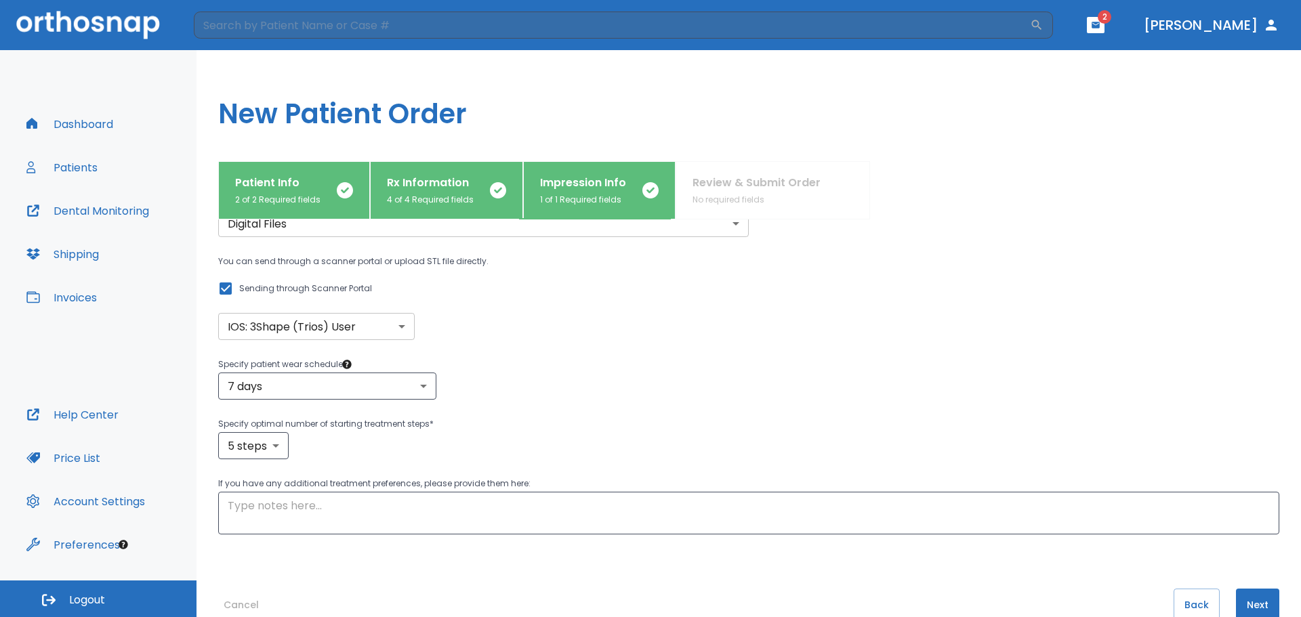
scroll to position [99, 0]
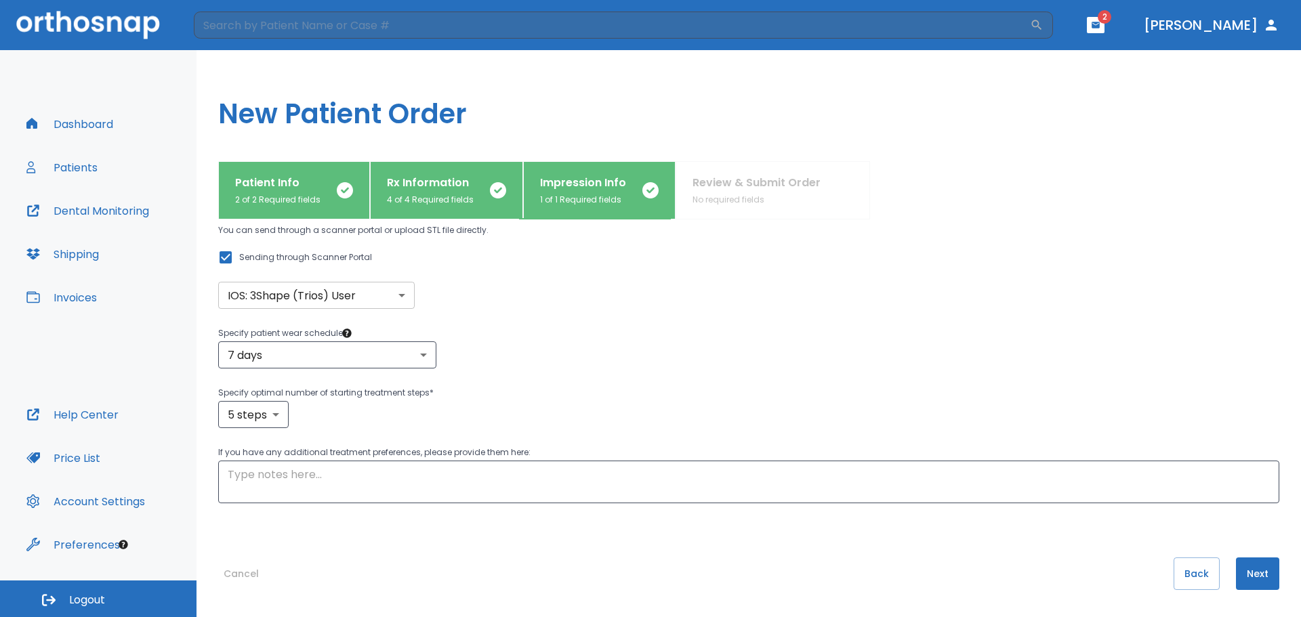
click at [1241, 566] on button "Next" at bounding box center [1257, 573] width 43 height 33
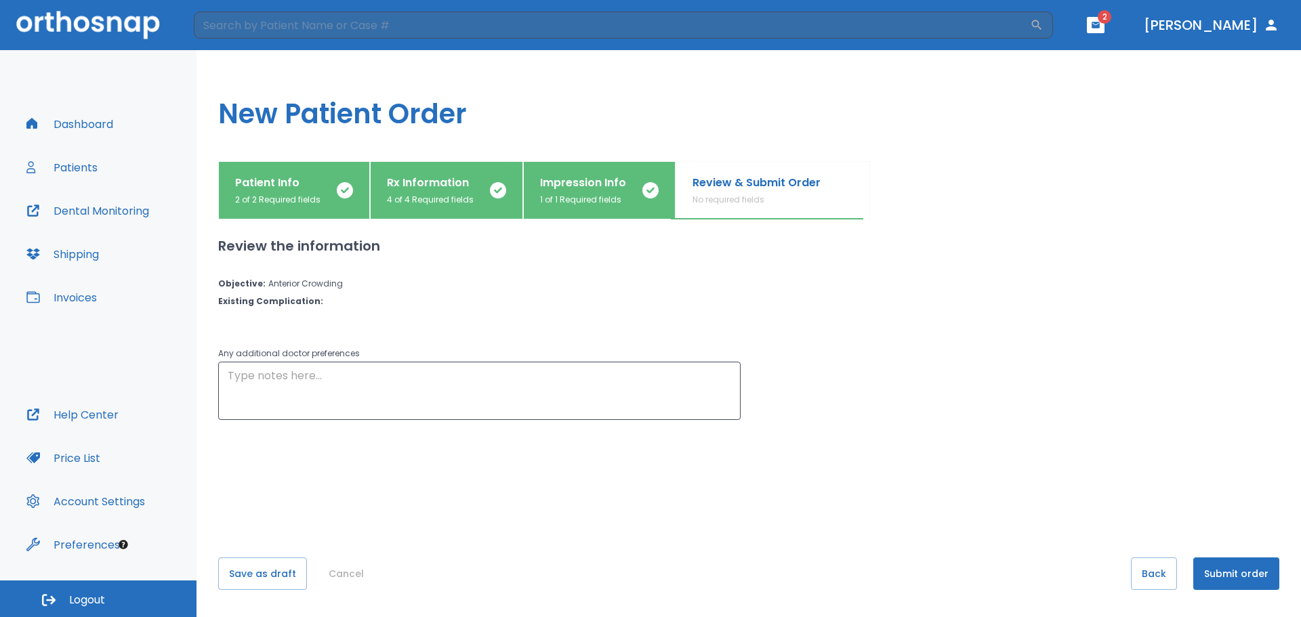
scroll to position [0, 0]
click at [1219, 574] on button "Submit order" at bounding box center [1236, 573] width 86 height 33
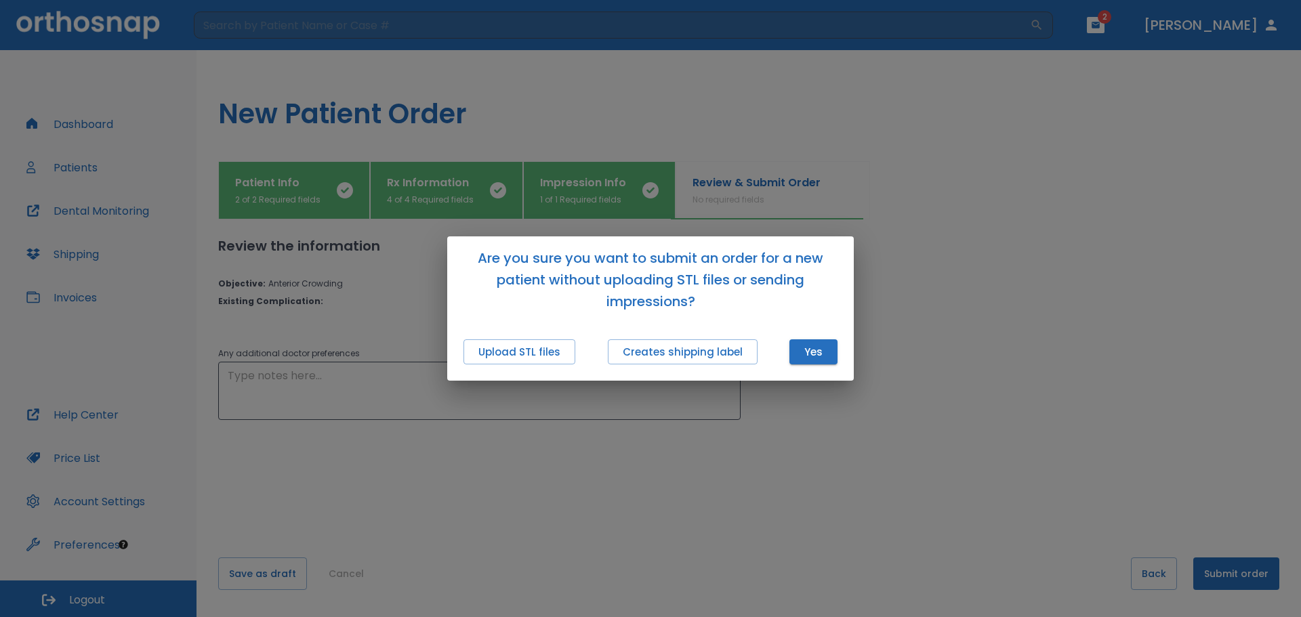
click at [787, 406] on div "Are you sure you want to submit an order for a new patient without uploading ST…" at bounding box center [650, 308] width 1301 height 617
click at [367, 313] on div "Are you sure you want to submit an order for a new patient without uploading ST…" at bounding box center [650, 308] width 1301 height 617
click at [805, 346] on button "Yes" at bounding box center [813, 351] width 48 height 25
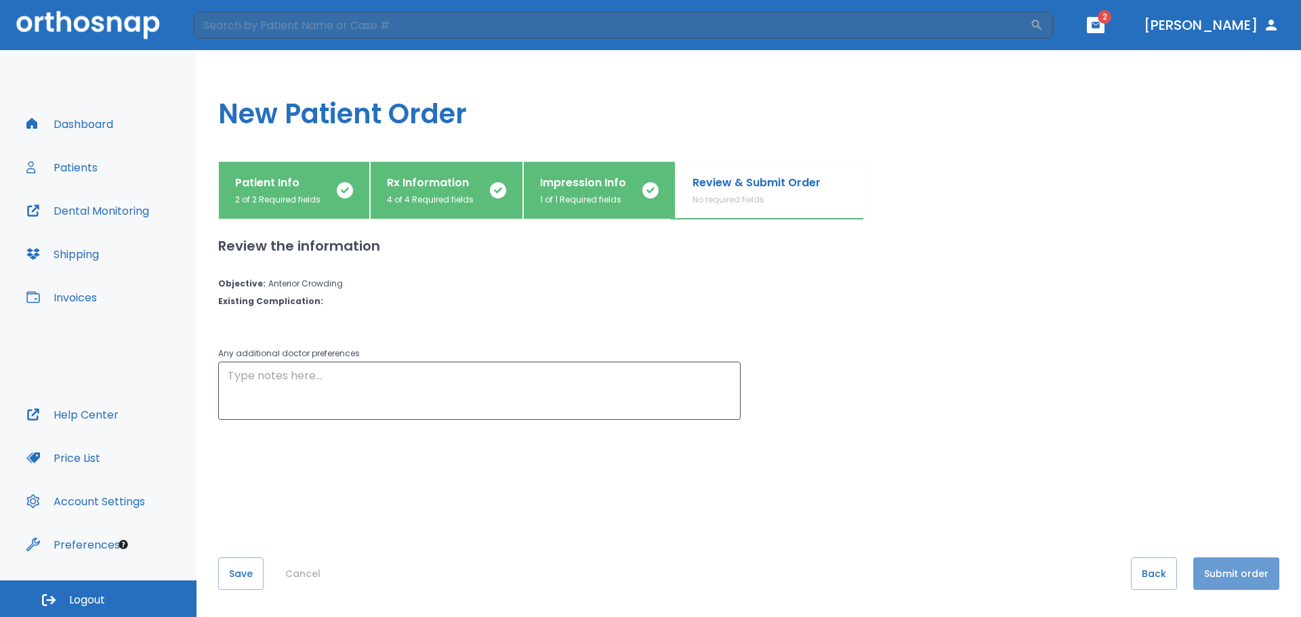
click at [1225, 574] on button "Submit order" at bounding box center [1236, 573] width 86 height 33
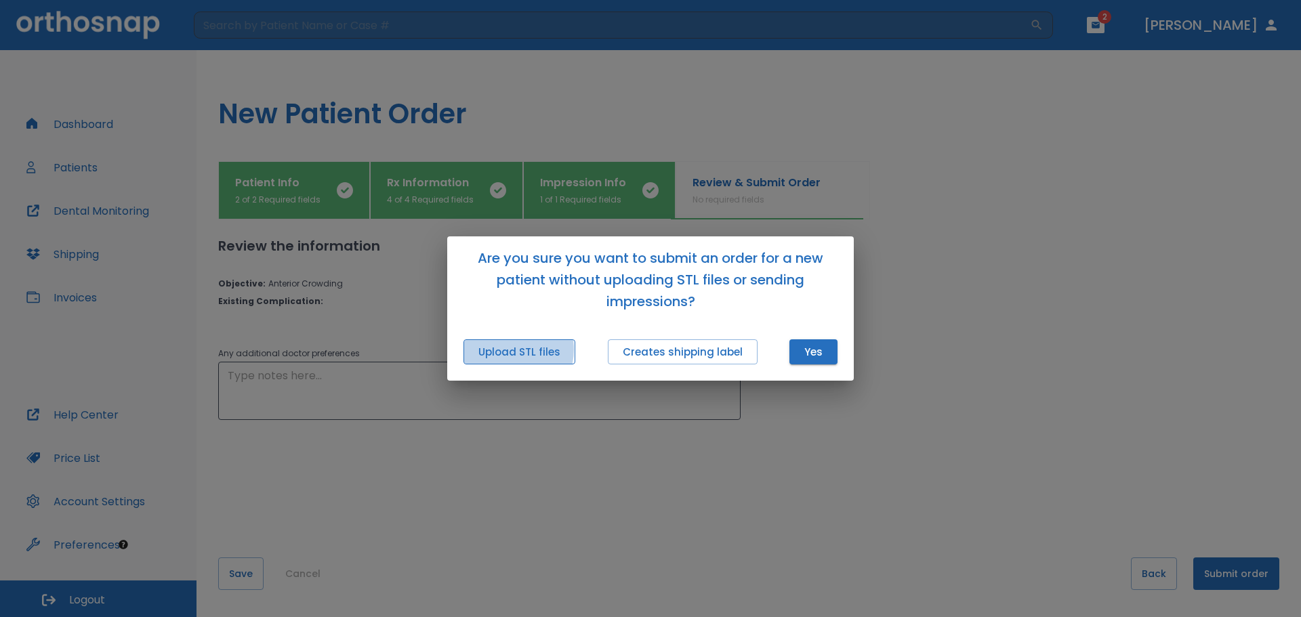
click at [507, 350] on button "Upload STL files" at bounding box center [519, 351] width 112 height 25
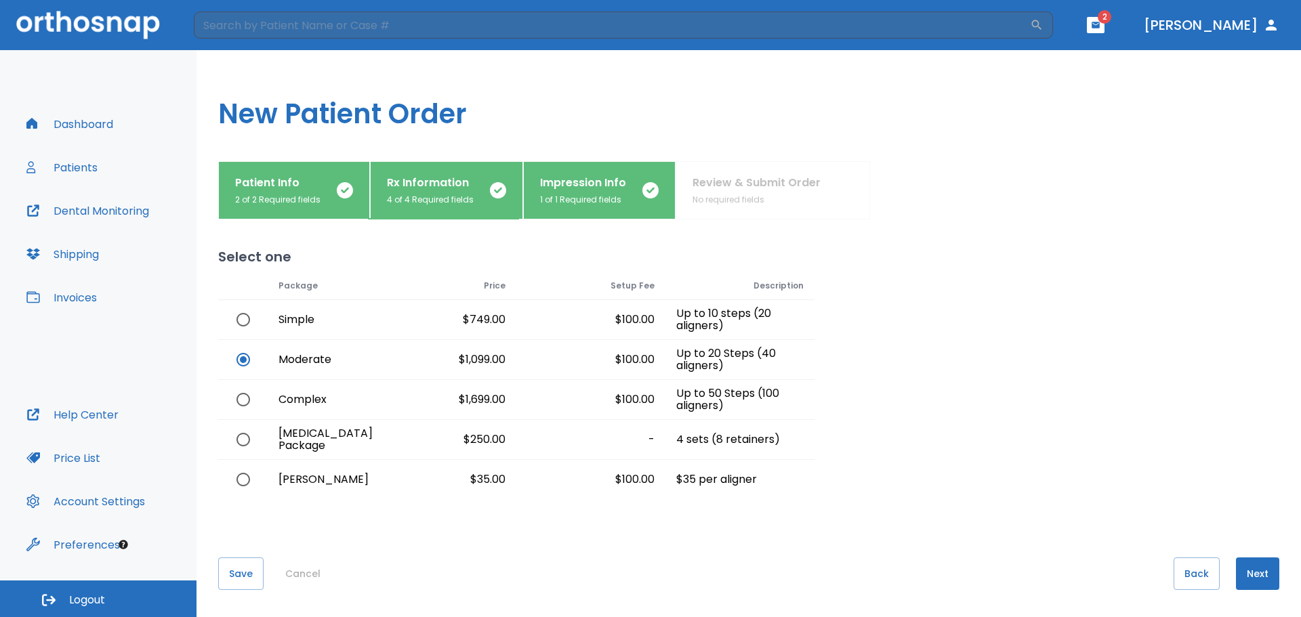
click at [1248, 567] on button "Next" at bounding box center [1257, 573] width 43 height 33
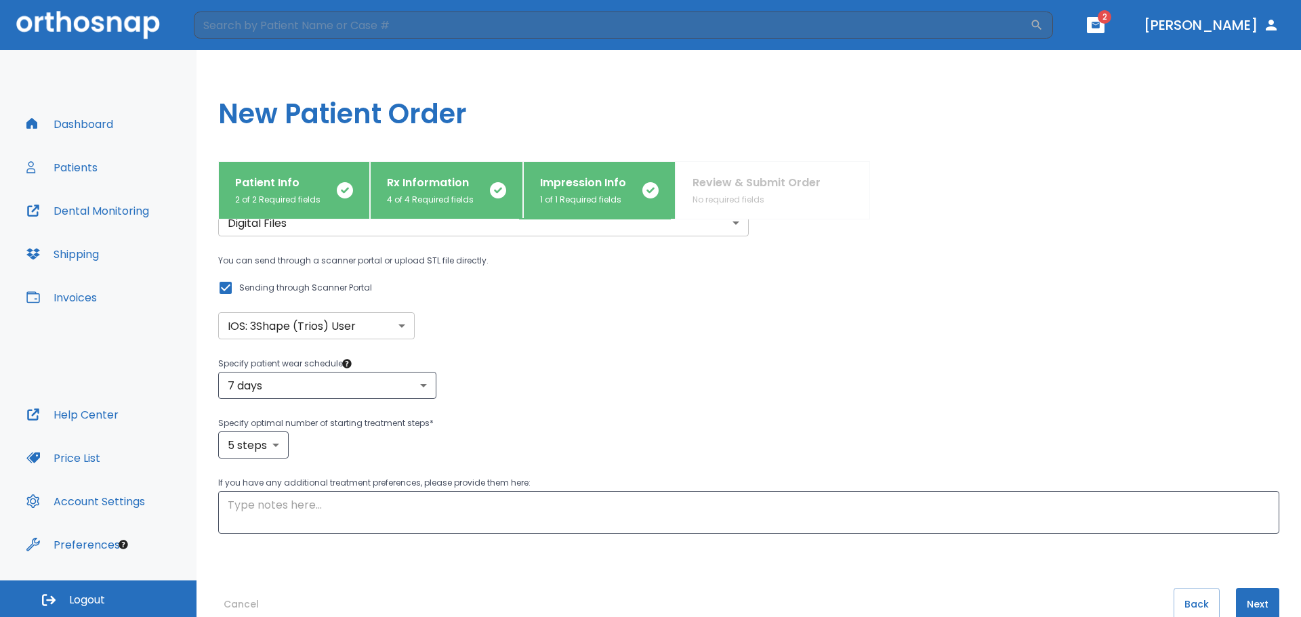
scroll to position [99, 0]
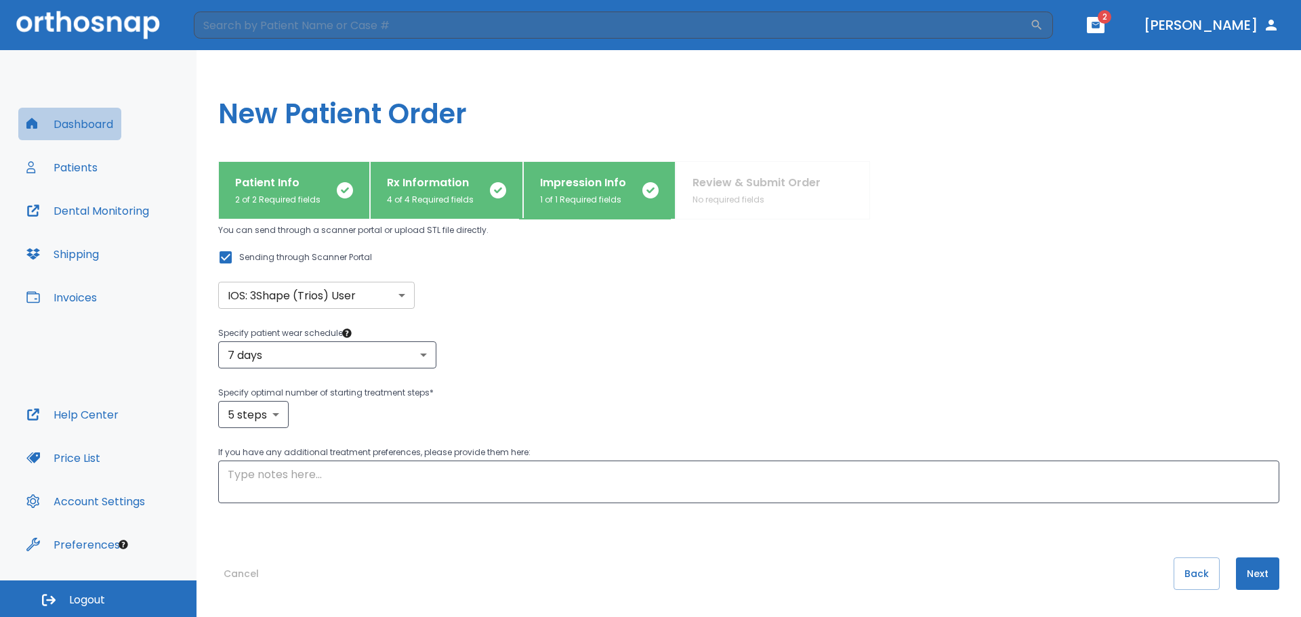
click at [74, 124] on button "Dashboard" at bounding box center [69, 124] width 103 height 33
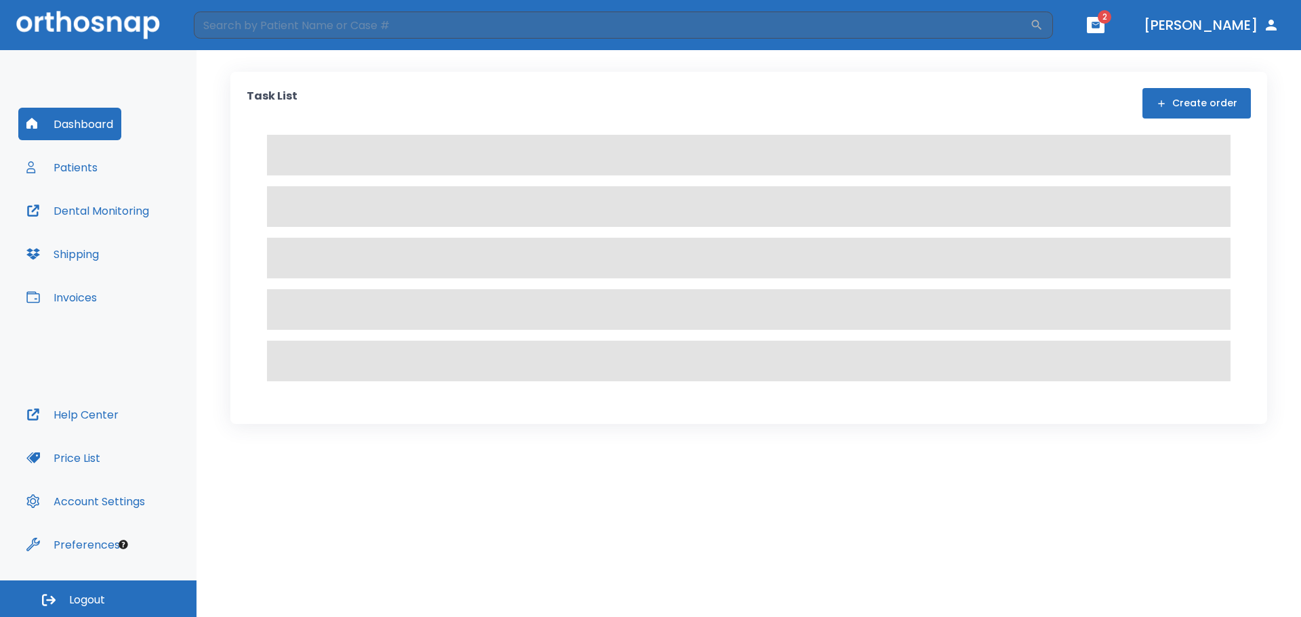
click at [121, 211] on button "Dental Monitoring" at bounding box center [87, 210] width 139 height 33
